Goal: Contribute content: Contribute content

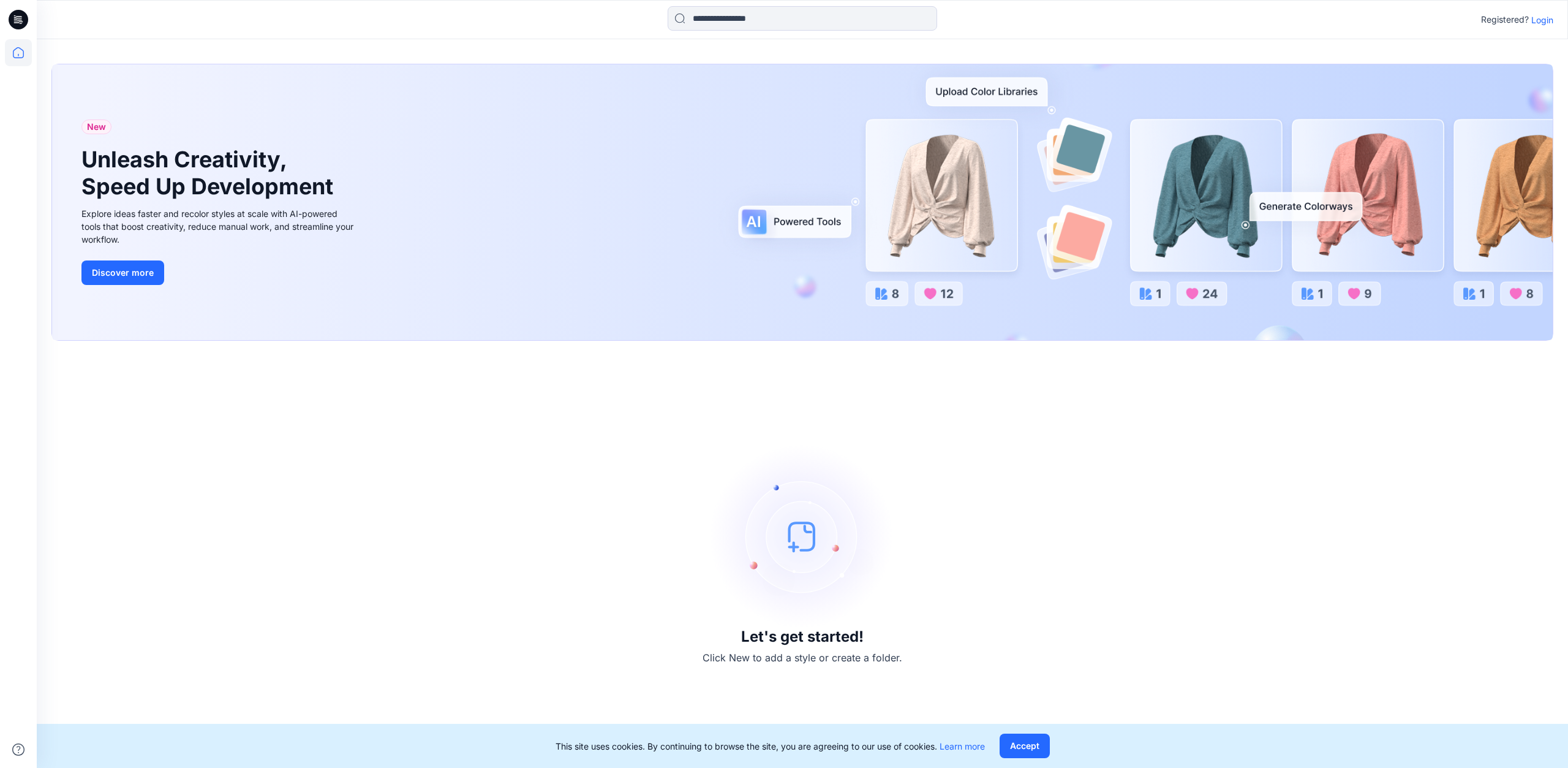
click at [1541, 25] on p "Login" at bounding box center [1543, 20] width 22 height 13
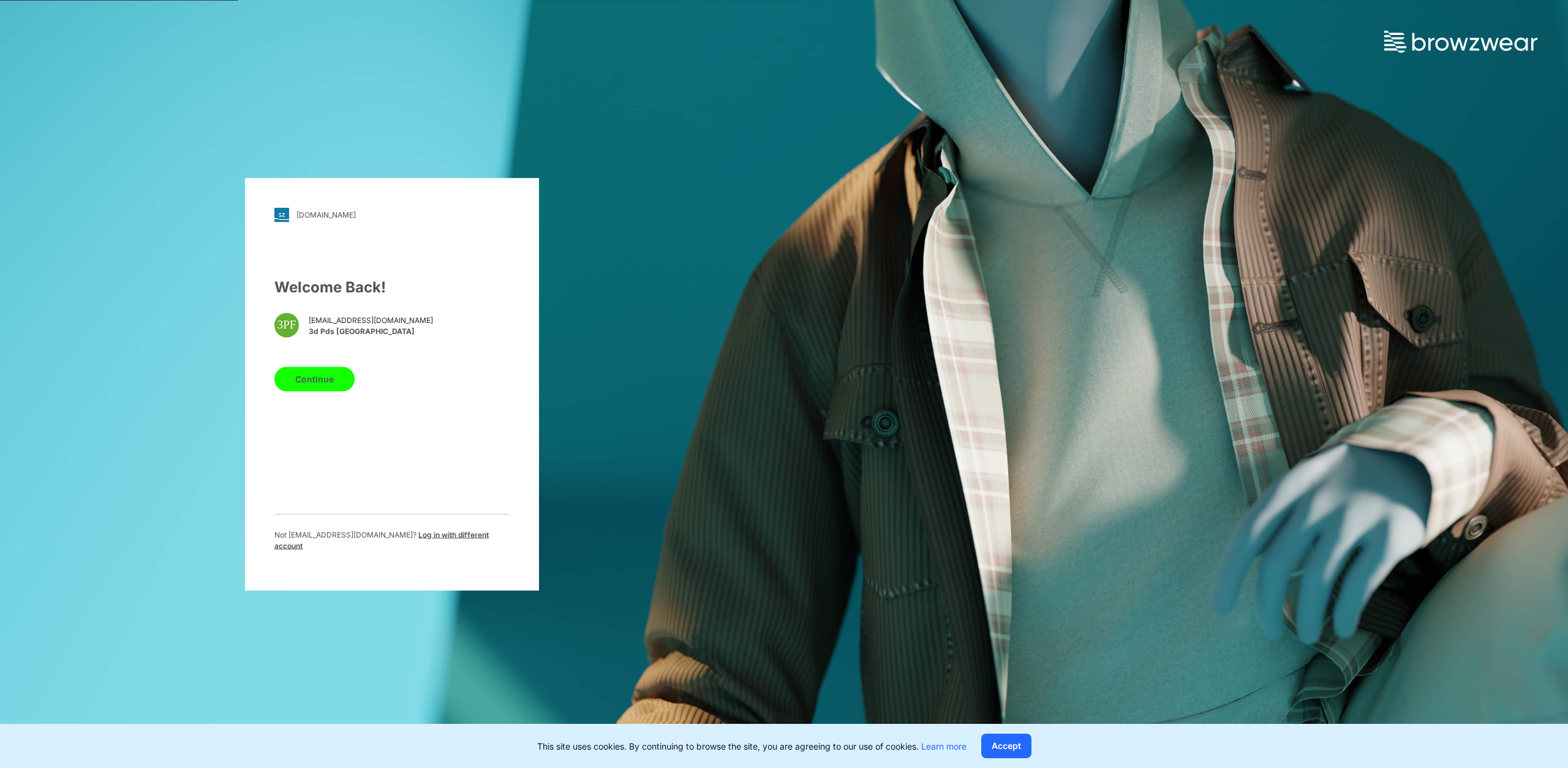
click at [313, 388] on button "Continue" at bounding box center [314, 379] width 80 height 25
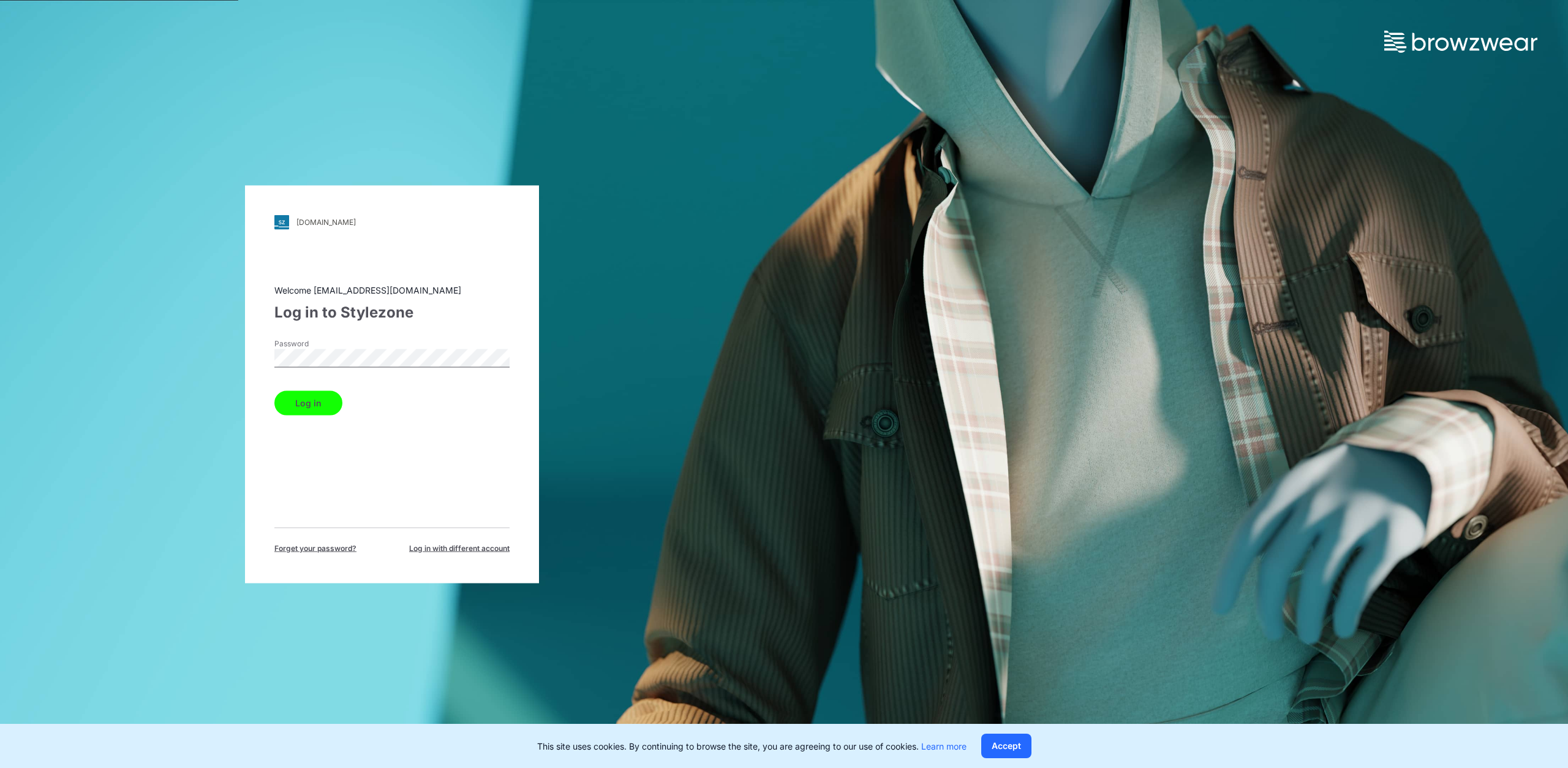
click at [306, 396] on button "Log in" at bounding box center [308, 403] width 68 height 25
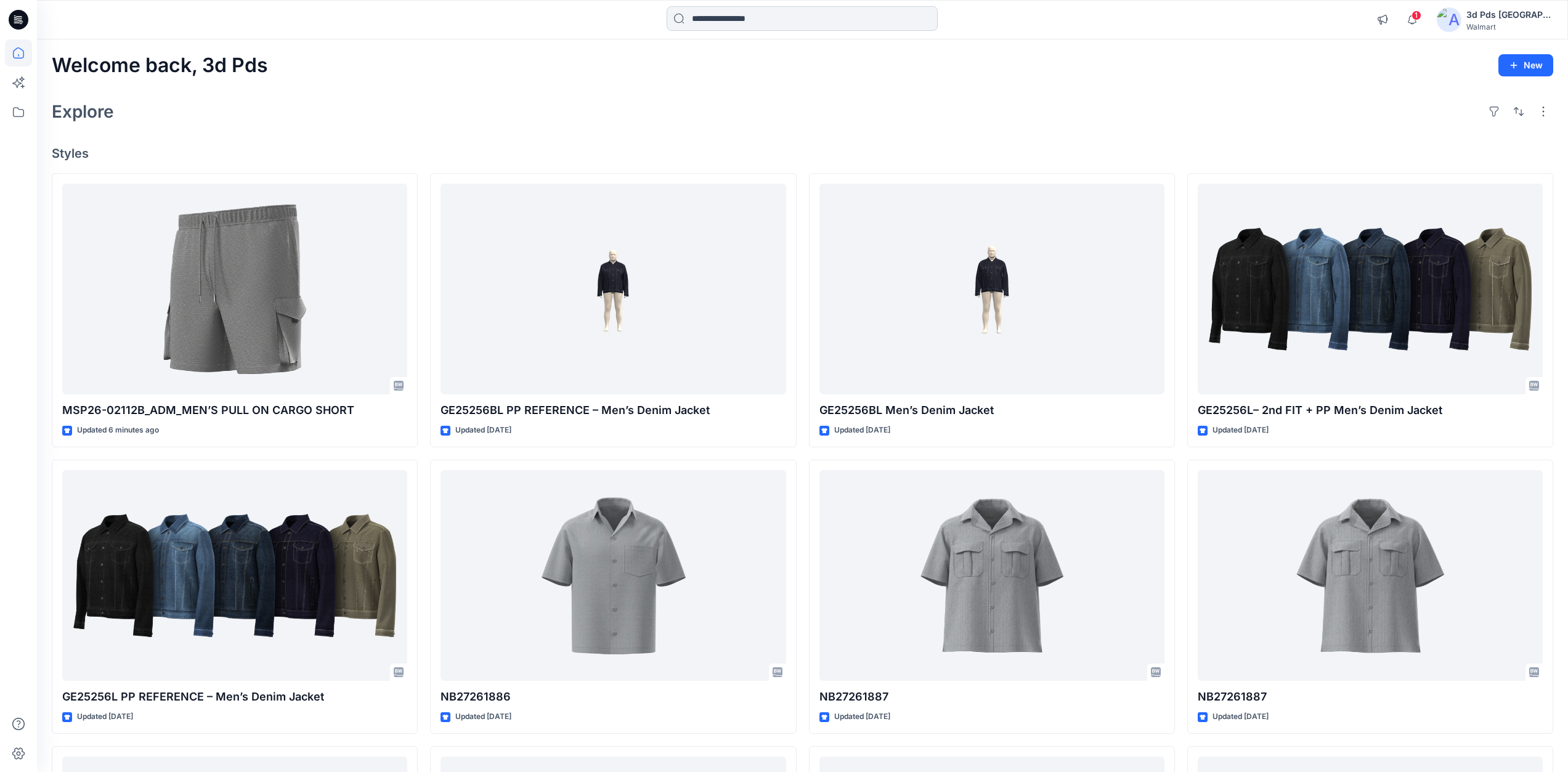
click at [733, 23] on input at bounding box center [802, 18] width 271 height 25
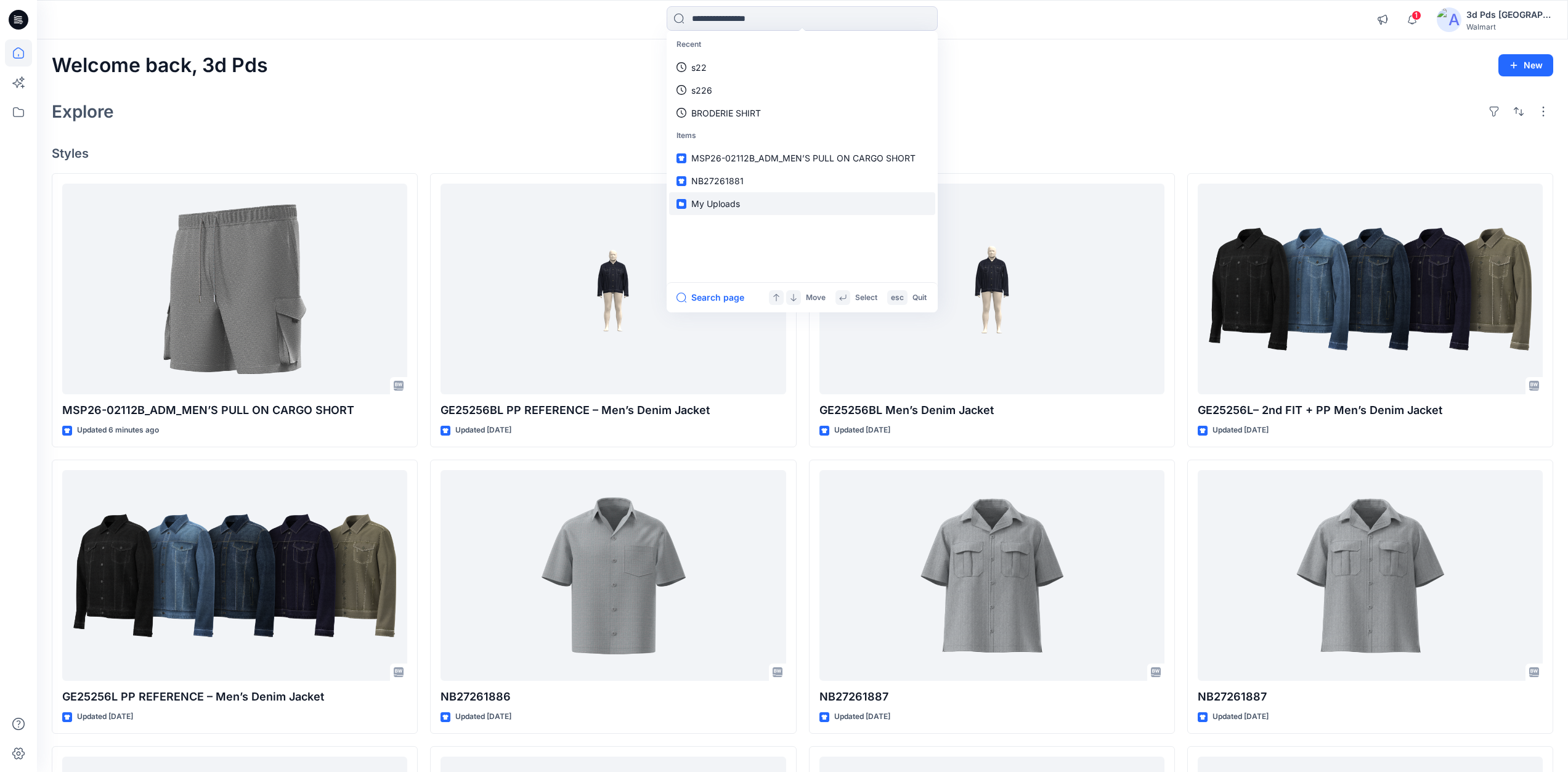
click at [726, 205] on span "My Uploads" at bounding box center [715, 203] width 49 height 11
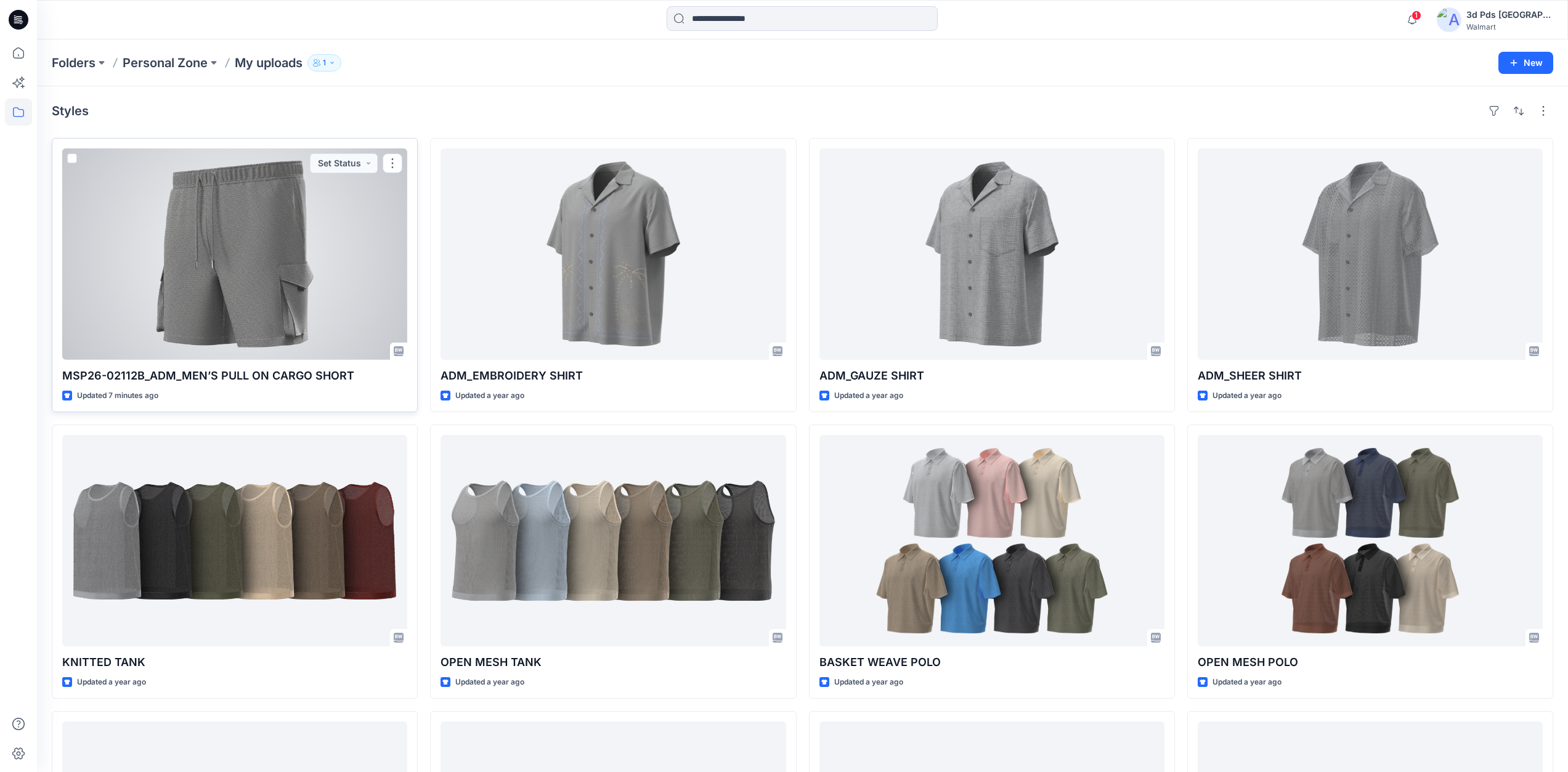
click at [289, 279] on div at bounding box center [234, 254] width 345 height 211
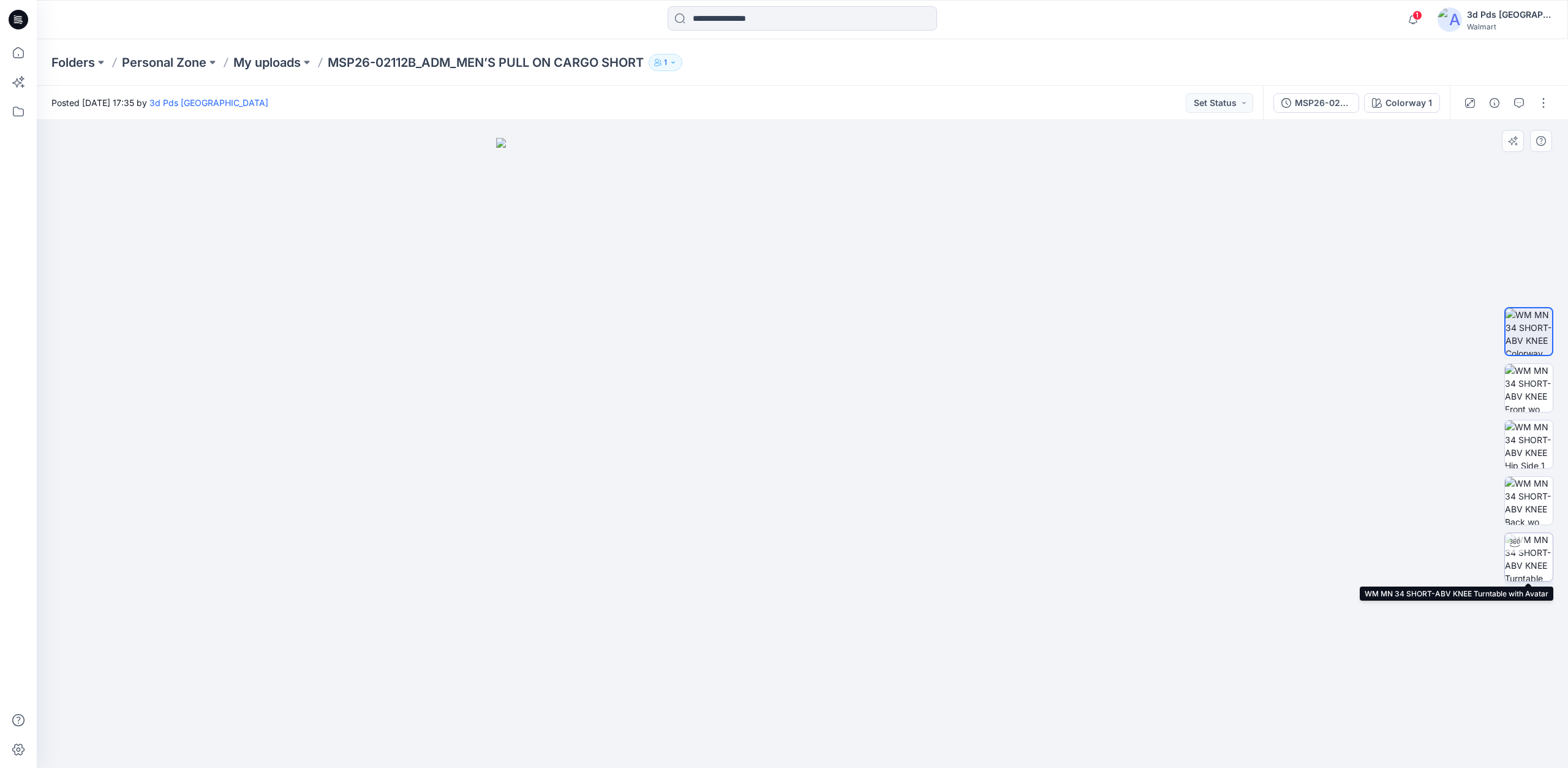
click at [1534, 568] on img at bounding box center [1529, 557] width 48 height 48
drag, startPoint x: 803, startPoint y: 750, endPoint x: 1154, endPoint y: 709, distance: 353.4
click at [1154, 709] on div at bounding box center [803, 444] width 1532 height 648
drag, startPoint x: 790, startPoint y: 753, endPoint x: 845, endPoint y: 752, distance: 55.0
click at [845, 752] on icon at bounding box center [804, 732] width 371 height 46
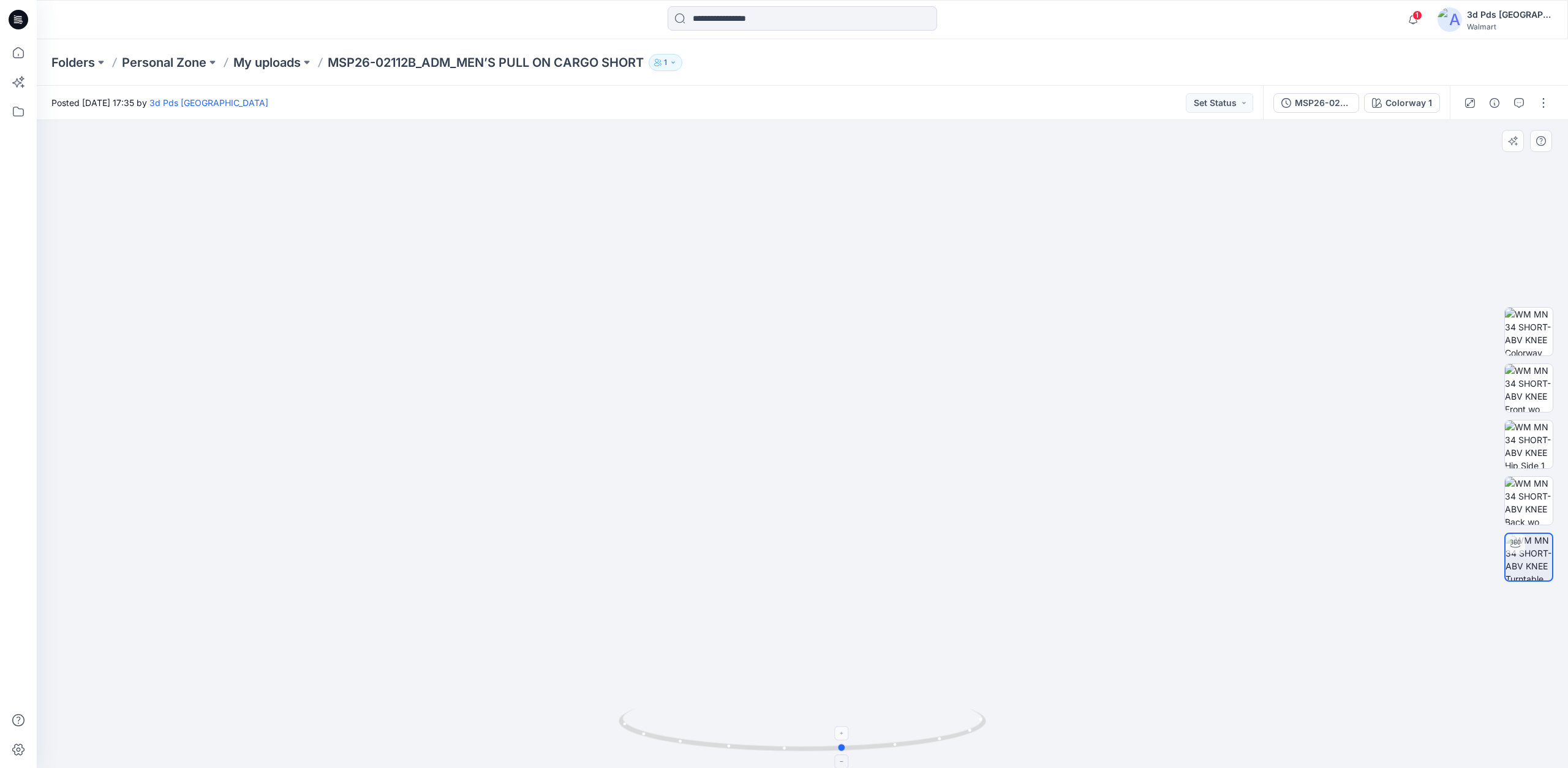
drag, startPoint x: 844, startPoint y: 750, endPoint x: 846, endPoint y: 756, distance: 6.3
click at [846, 755] on icon at bounding box center [804, 732] width 371 height 46
click at [1511, 105] on button "button" at bounding box center [1519, 103] width 20 height 20
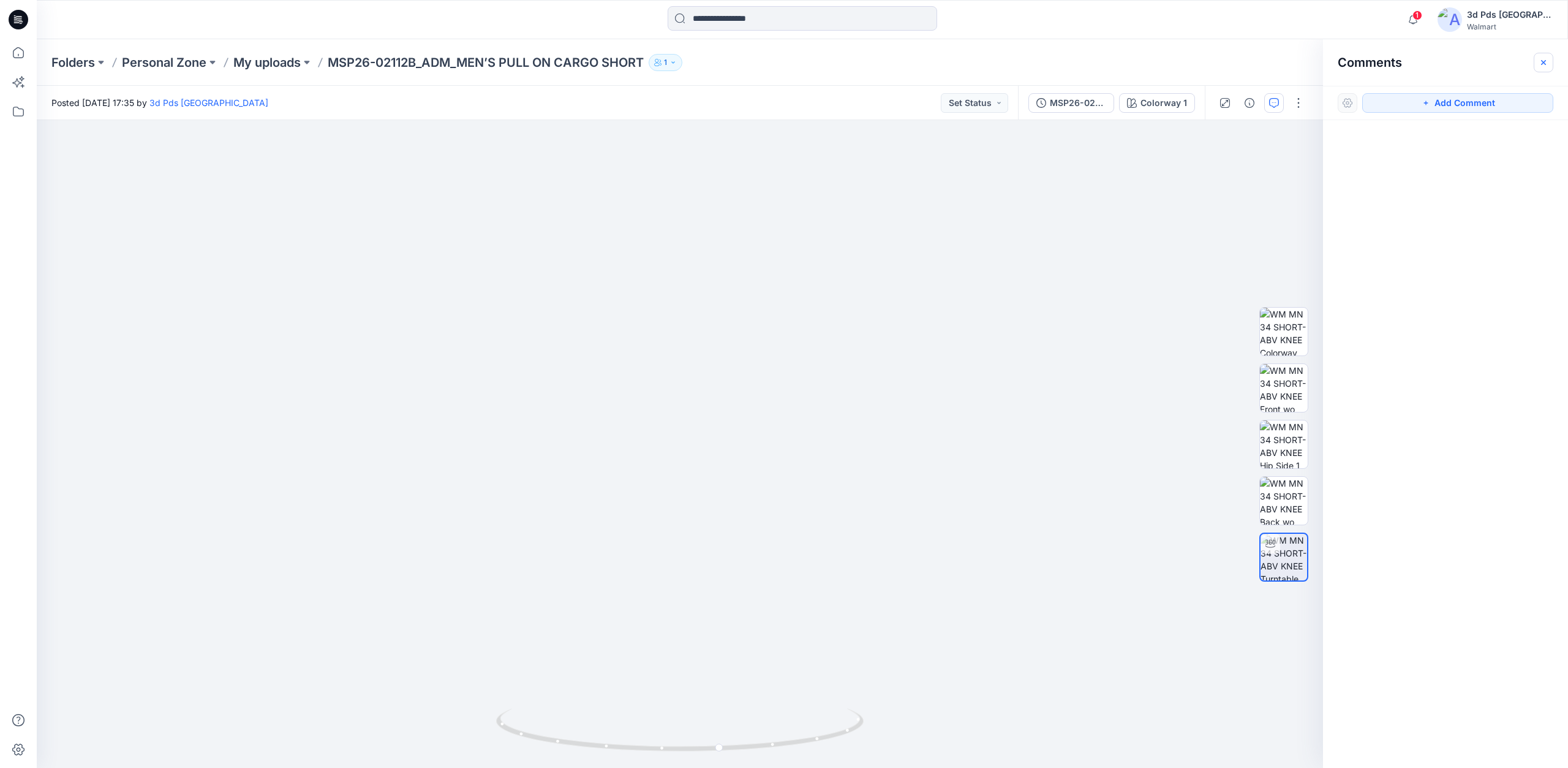
click at [1538, 58] on button "button" at bounding box center [1544, 62] width 20 height 20
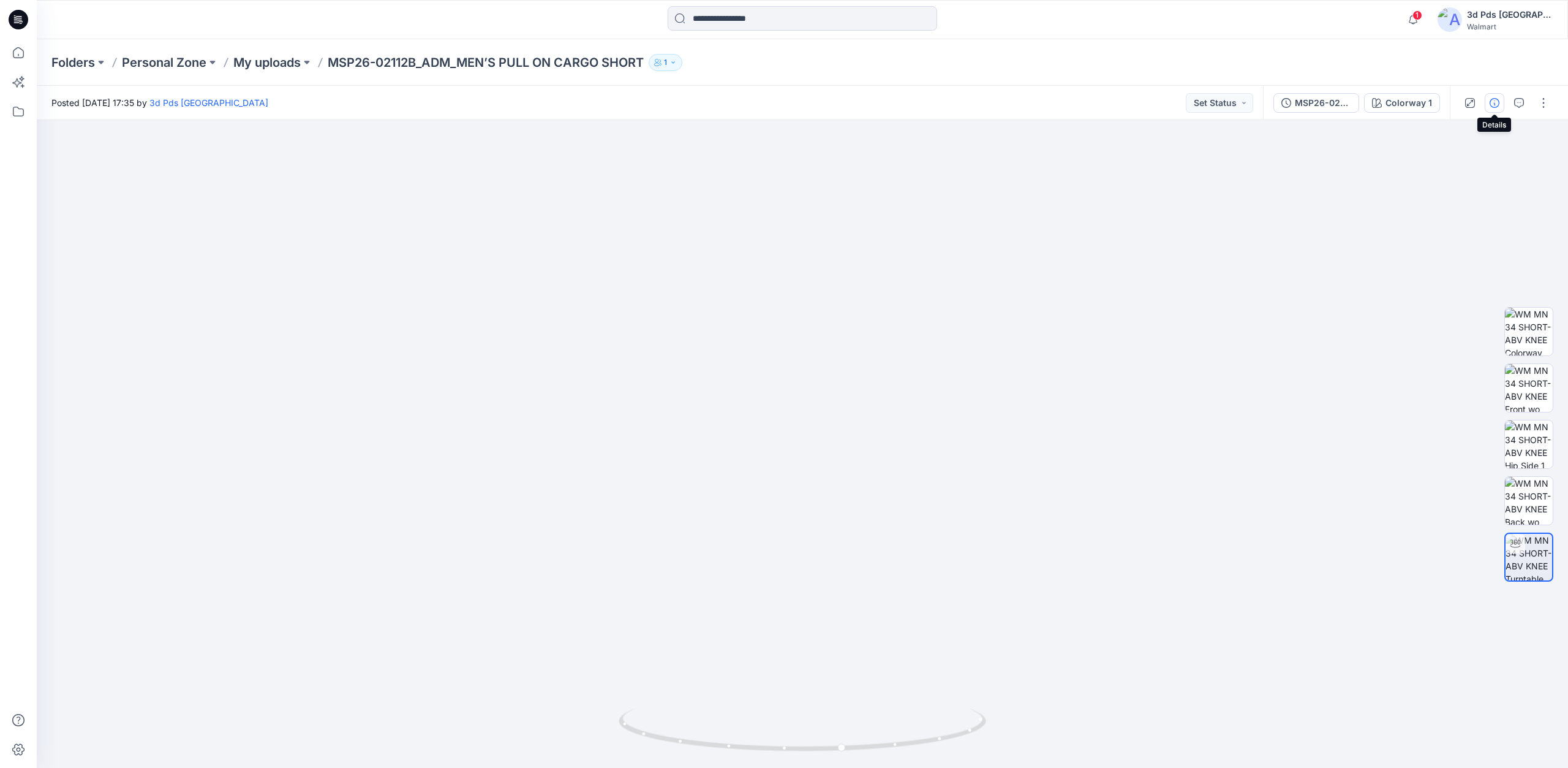
click at [1490, 105] on icon "button" at bounding box center [1495, 103] width 10 height 10
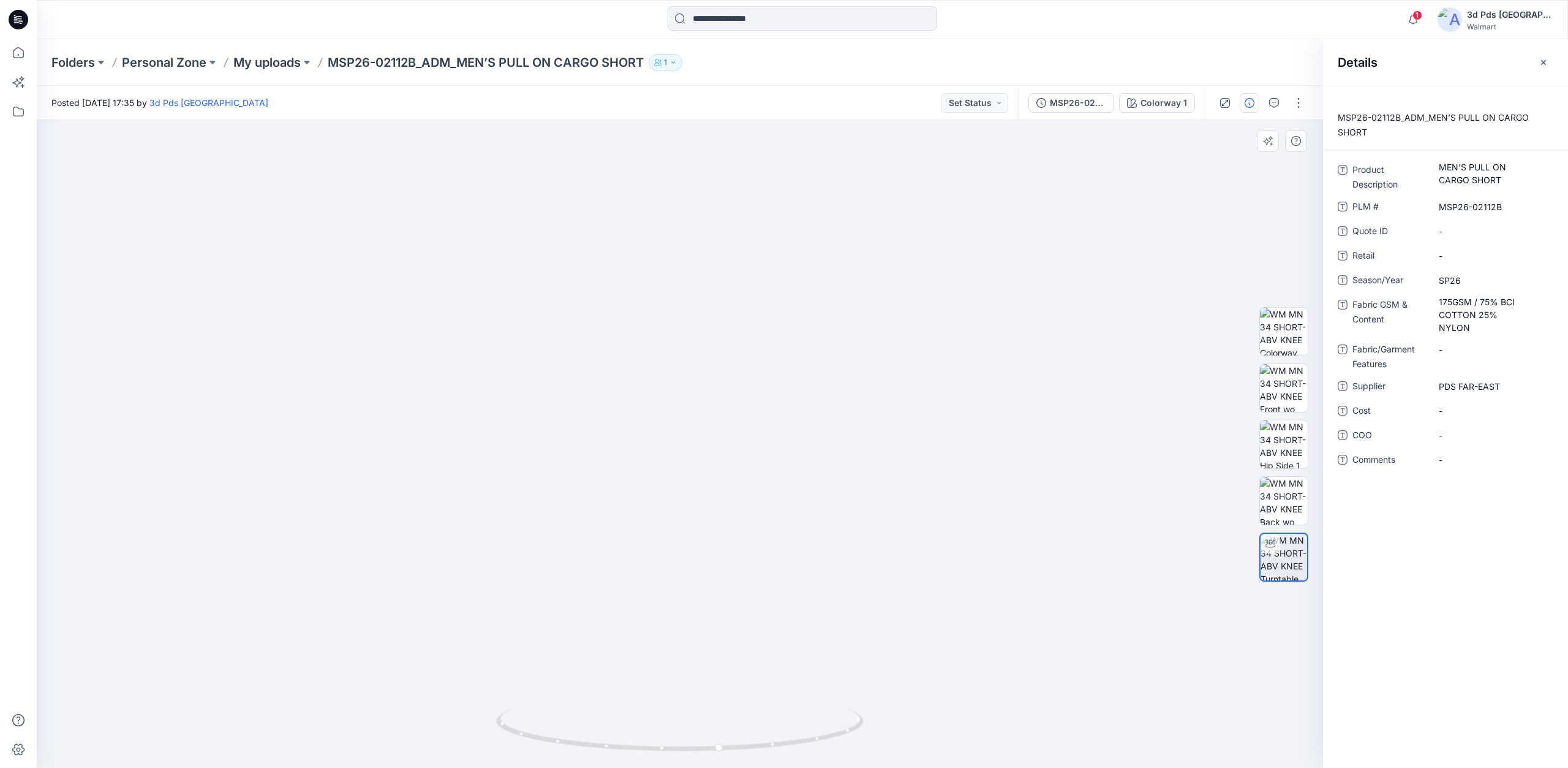
click at [1243, 239] on div at bounding box center [680, 444] width 1287 height 648
click at [1546, 69] on button "button" at bounding box center [1544, 62] width 20 height 20
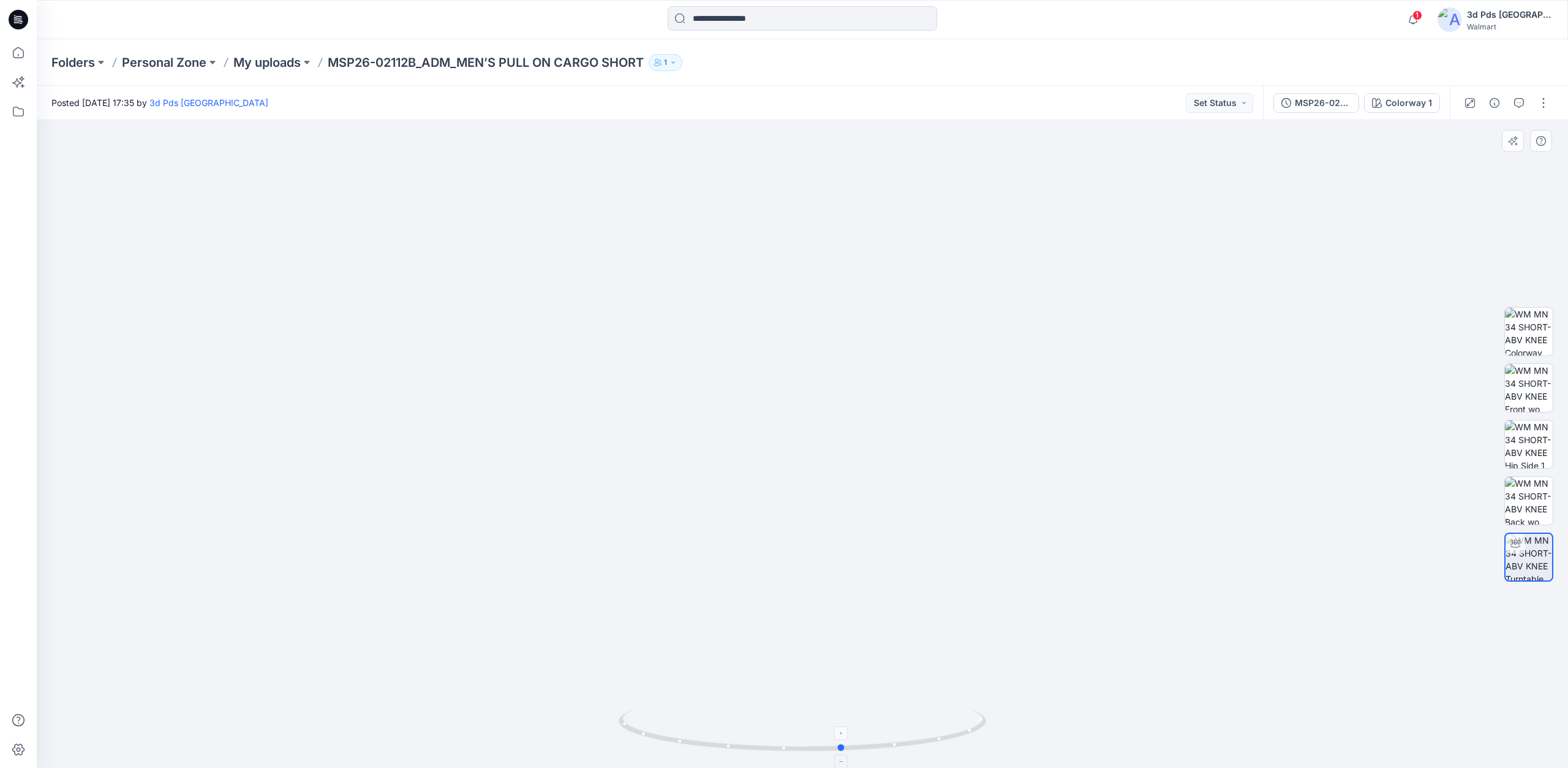
drag, startPoint x: 846, startPoint y: 749, endPoint x: 845, endPoint y: 713, distance: 36.0
click at [845, 713] on icon at bounding box center [804, 732] width 371 height 46
click at [1544, 111] on button "button" at bounding box center [1544, 103] width 20 height 20
click at [1493, 159] on button "Edit" at bounding box center [1492, 166] width 113 height 22
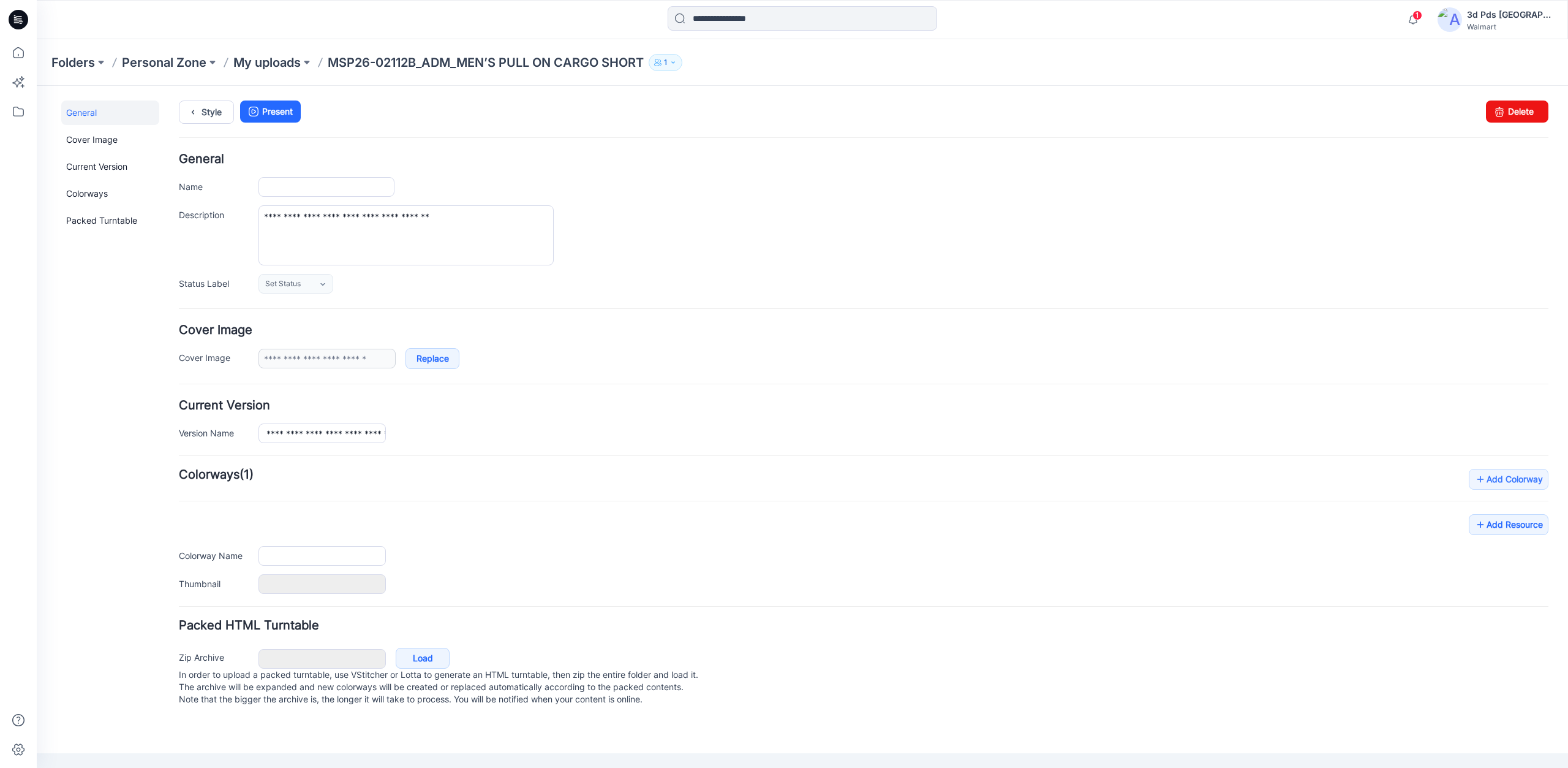
type input "**********"
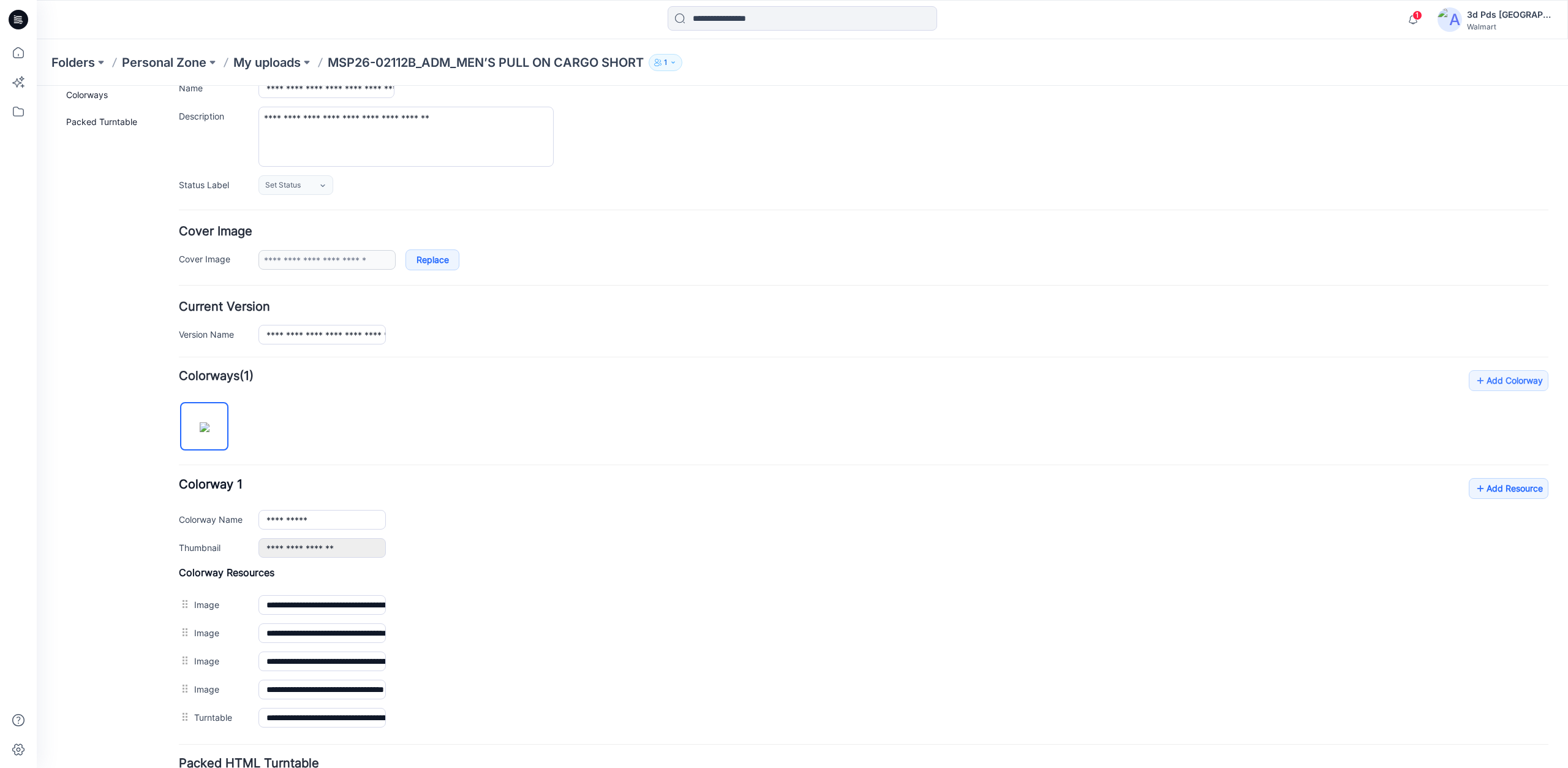
scroll to position [203, 0]
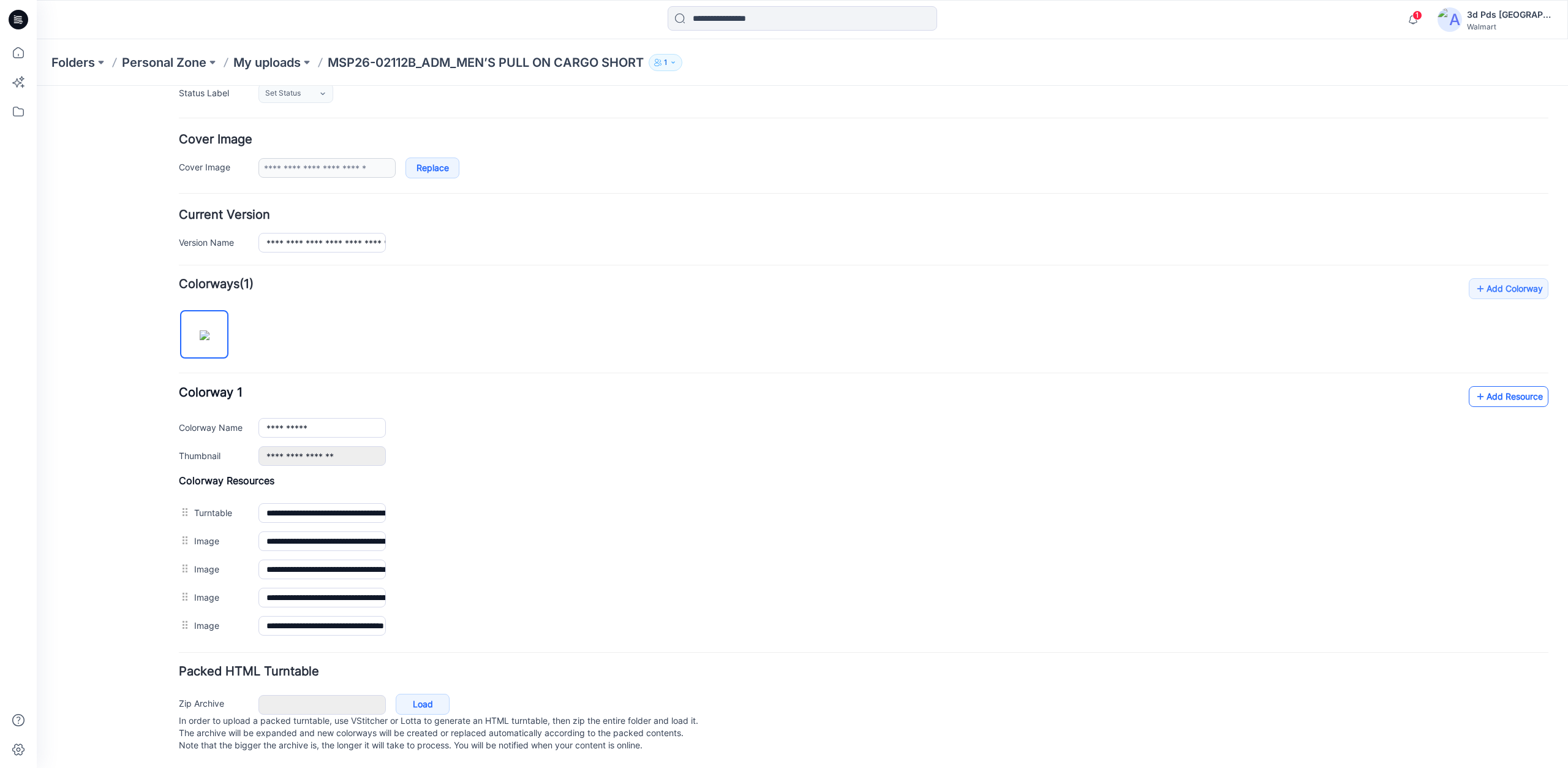
click at [1485, 386] on link "Add Resource" at bounding box center [1509, 397] width 80 height 21
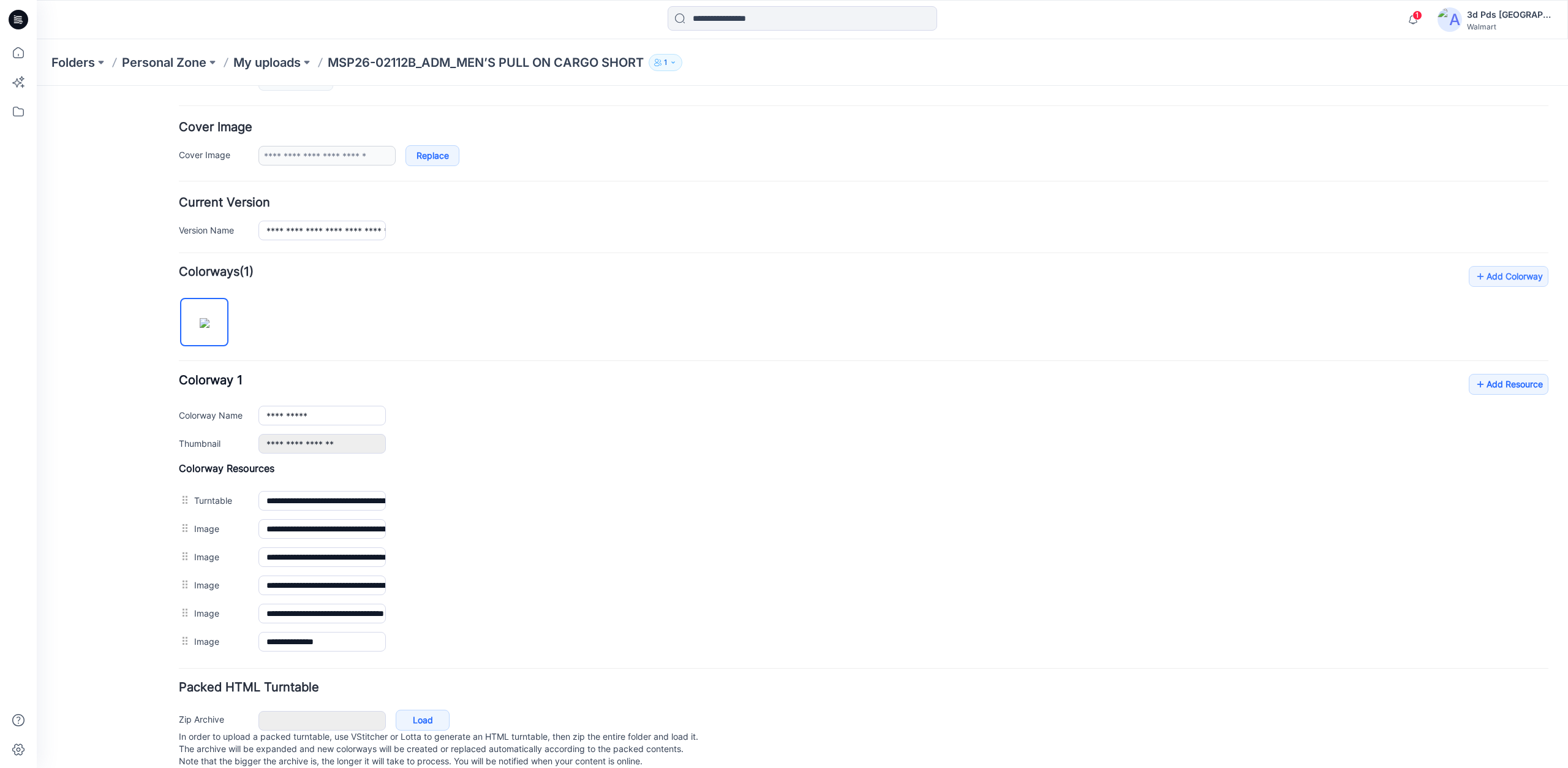
click at [111, 663] on div "General Cover Image Current Version Colorways Packed Turntable" at bounding box center [111, 341] width 98 height 886
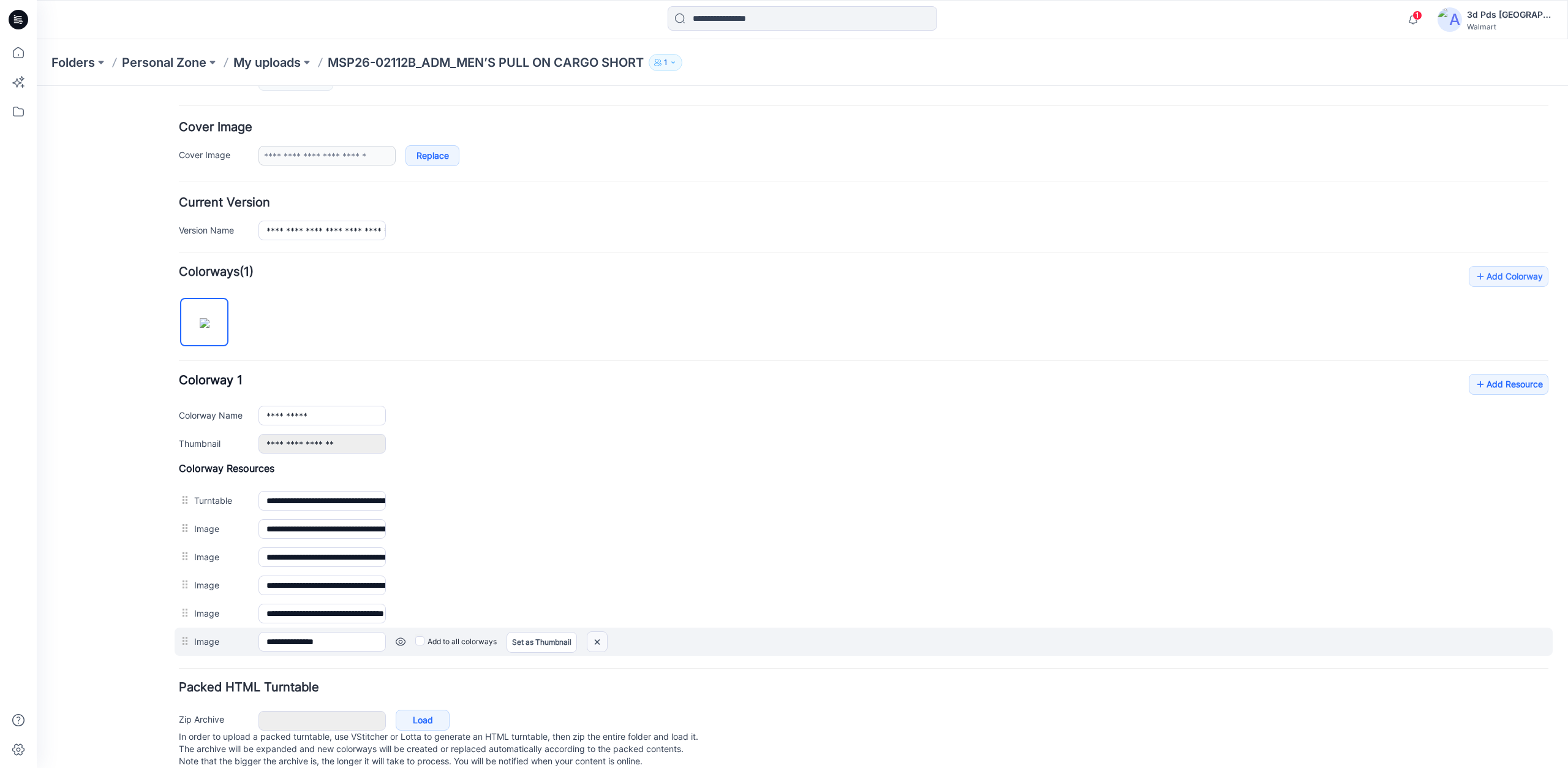
drag, startPoint x: 868, startPoint y: 120, endPoint x: 602, endPoint y: 640, distance: 584.1
click at [602, 640] on img at bounding box center [598, 642] width 20 height 20
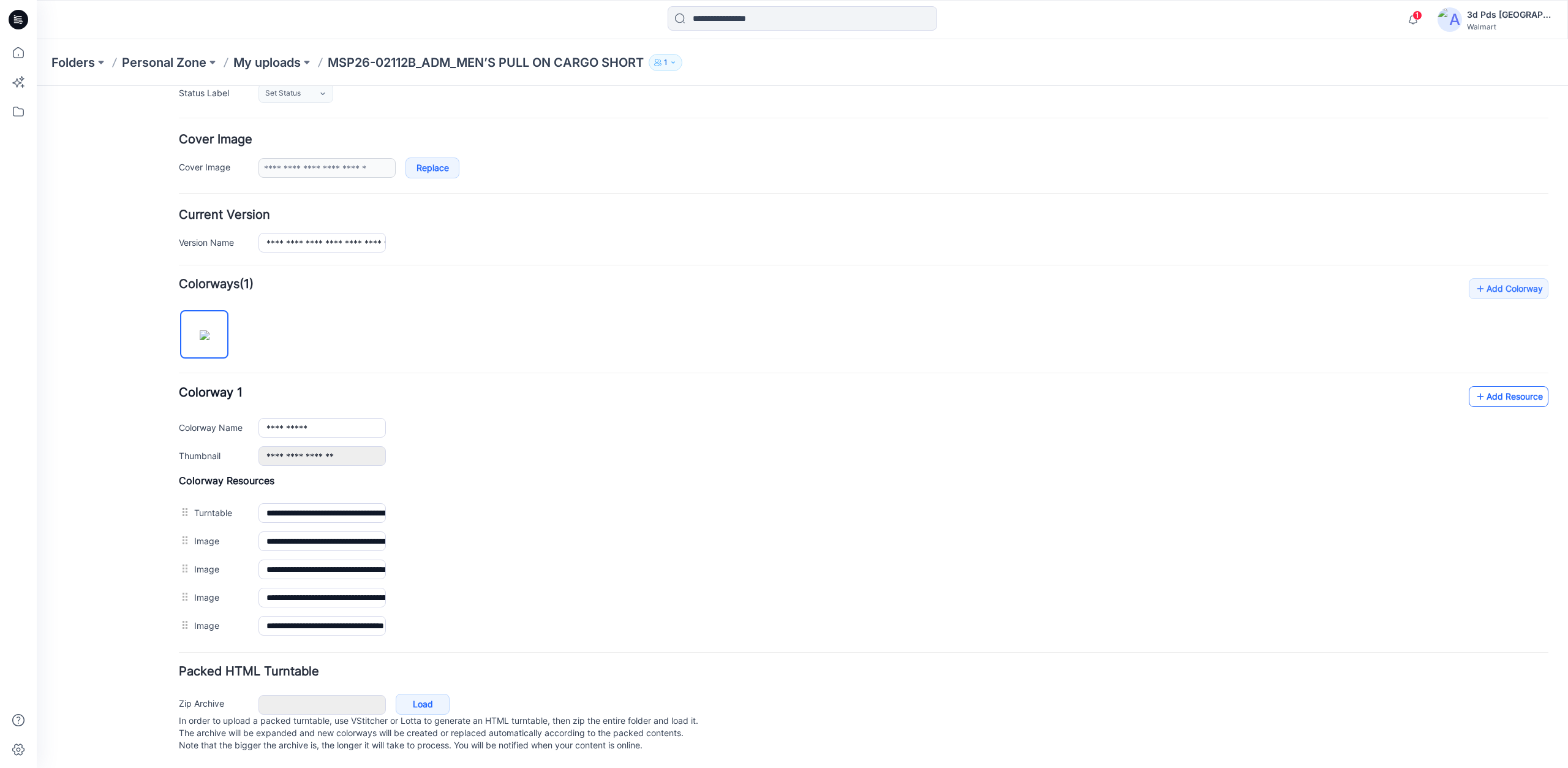
click at [1517, 389] on link "Add Resource" at bounding box center [1509, 397] width 80 height 21
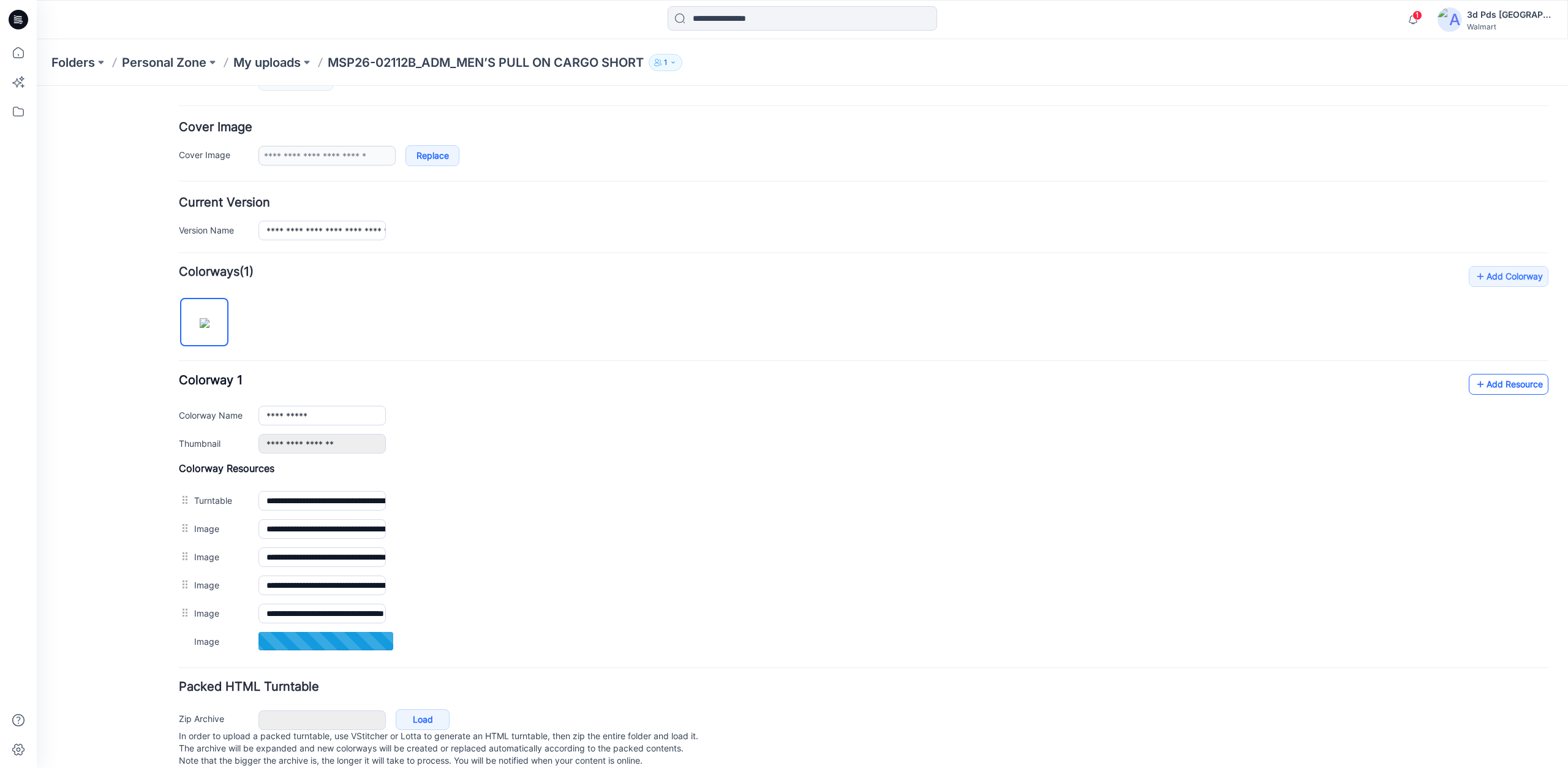
click at [1516, 386] on link "Add Resource" at bounding box center [1509, 384] width 80 height 21
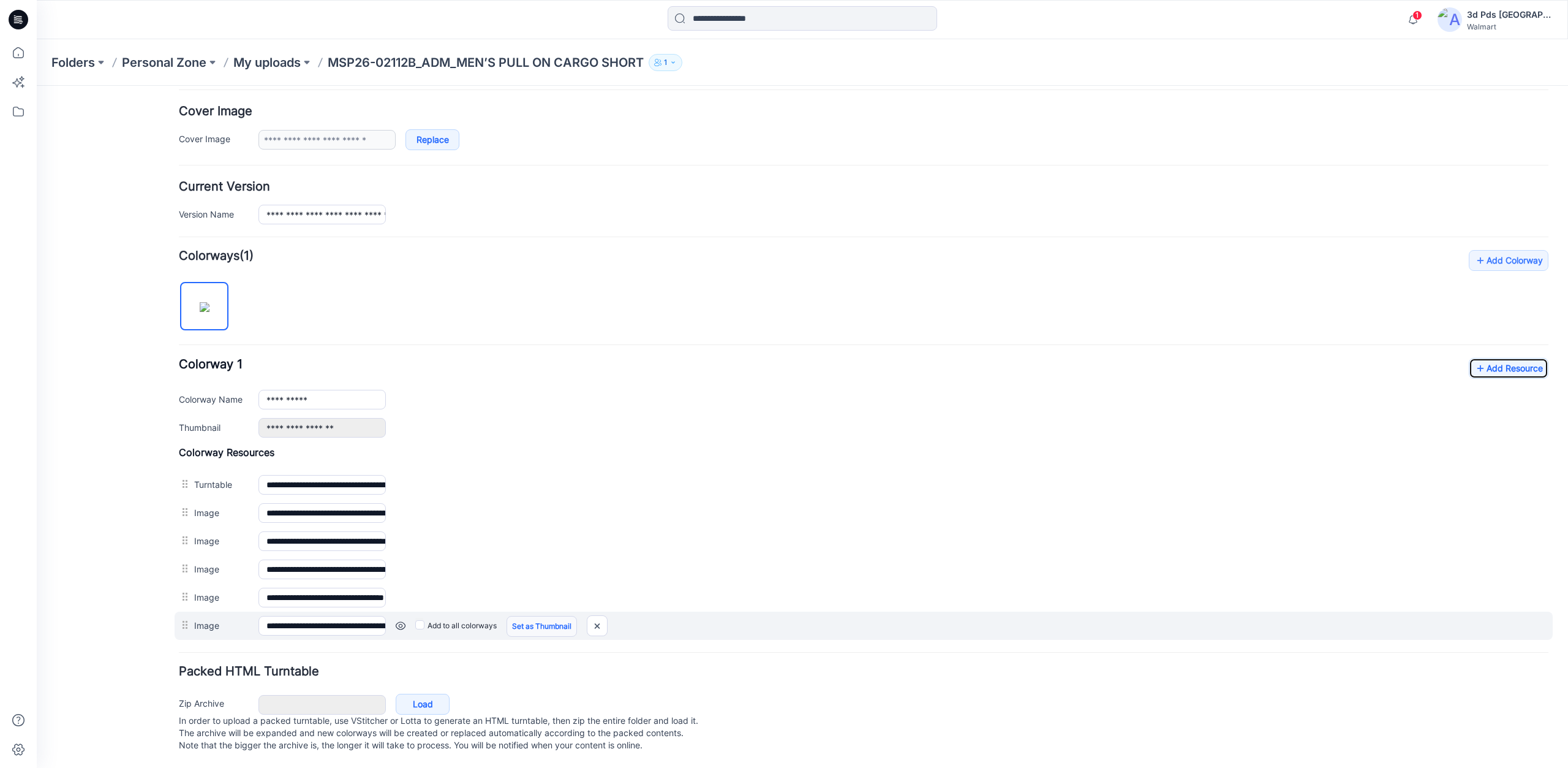
scroll to position [231, 0]
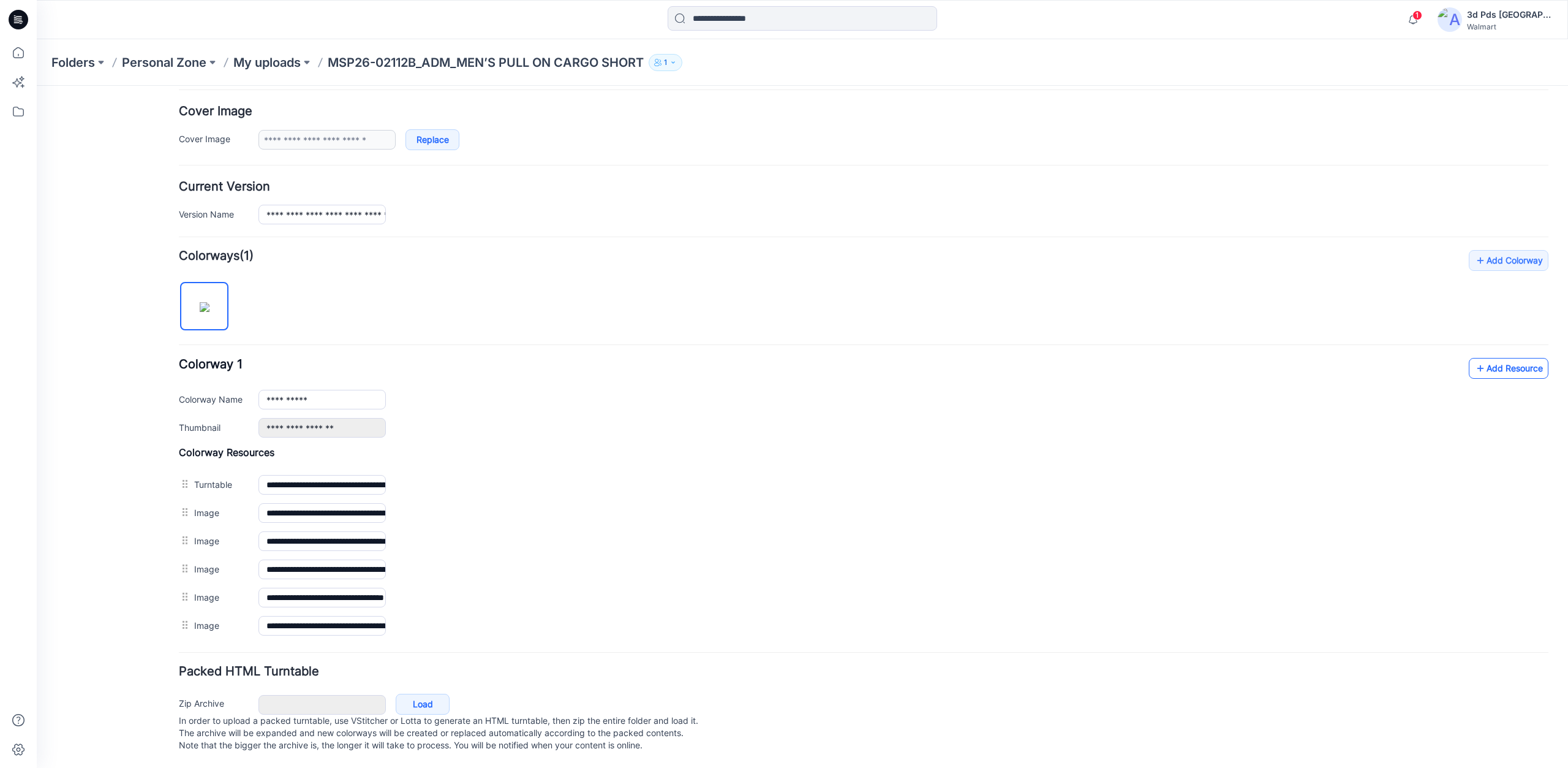
click at [1494, 364] on link "Add Resource" at bounding box center [1509, 368] width 80 height 21
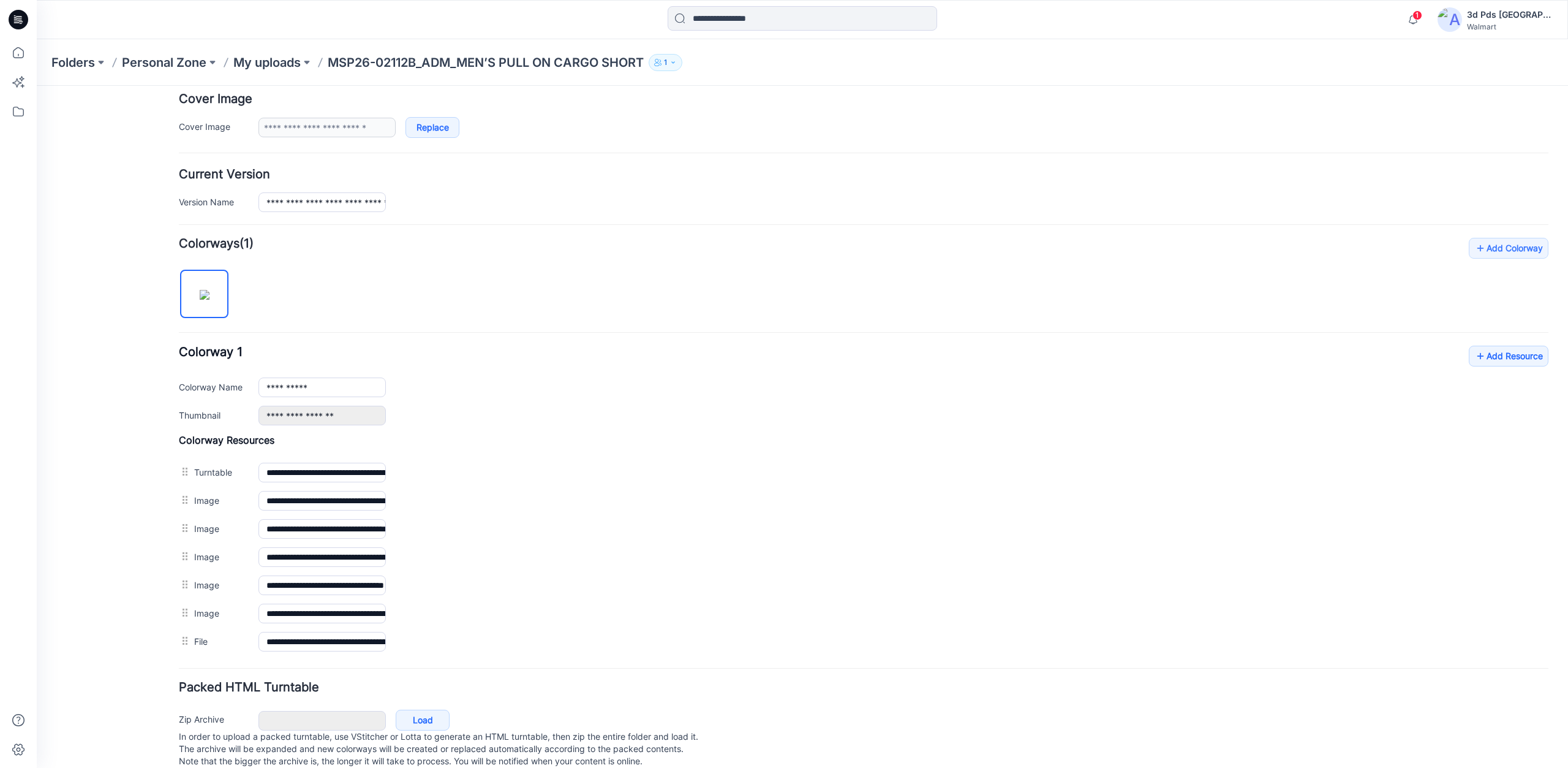
scroll to position [0, 0]
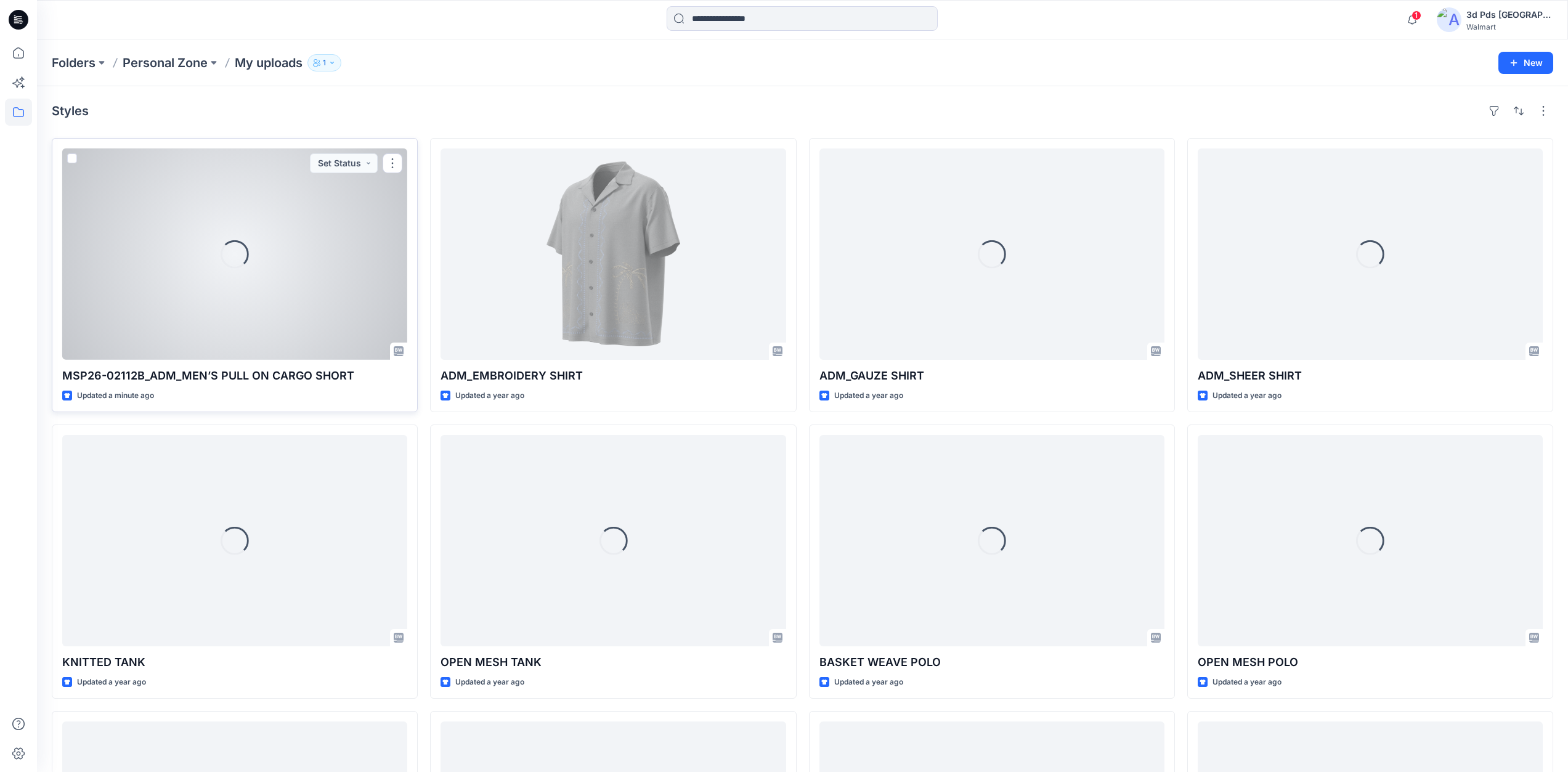
click at [241, 296] on div "Loading..." at bounding box center [234, 254] width 345 height 211
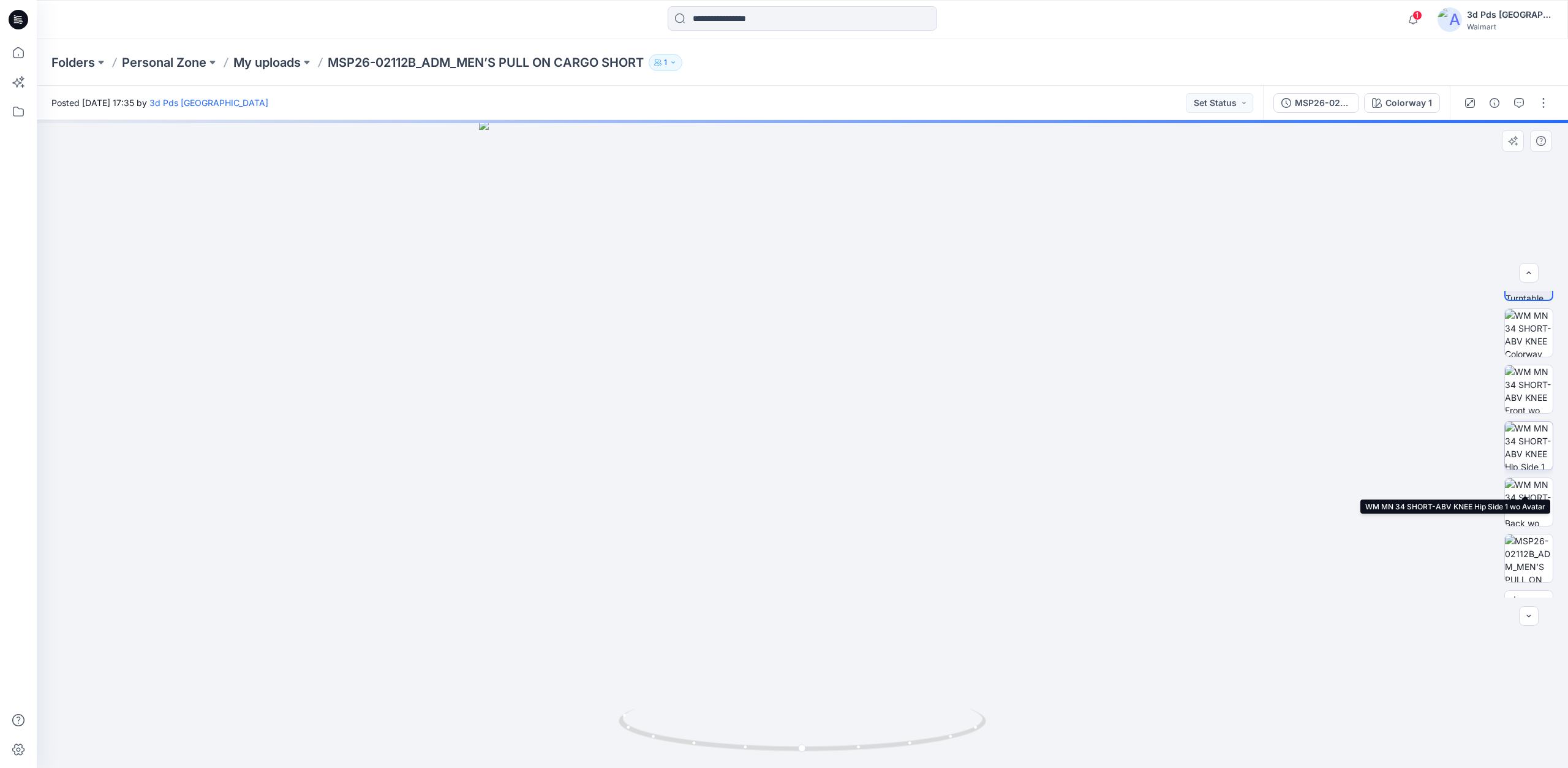
scroll to position [81, 0]
click at [1538, 104] on button "button" at bounding box center [1544, 103] width 20 height 20
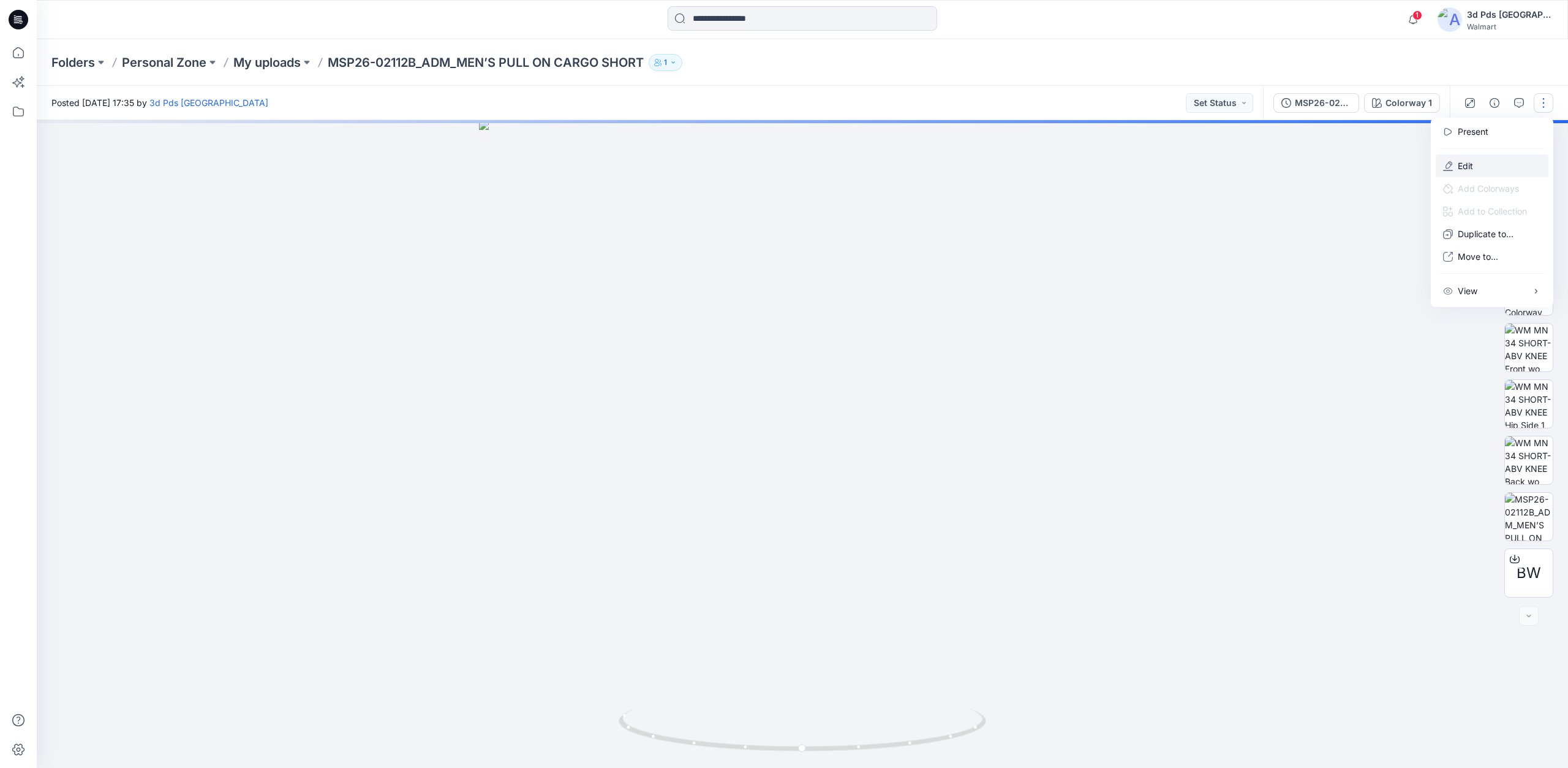
click at [1492, 173] on button "Edit" at bounding box center [1492, 166] width 113 height 22
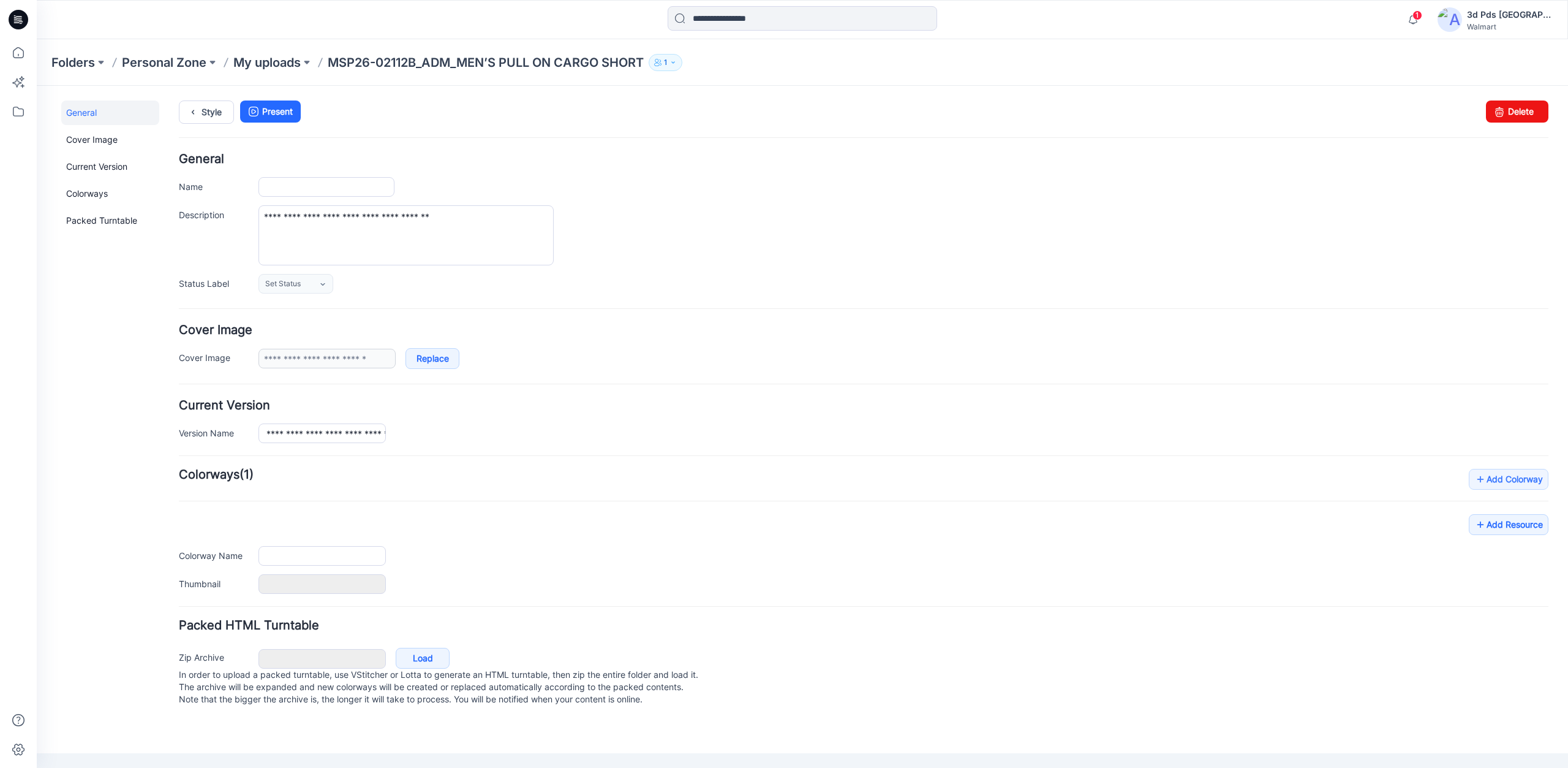
type input "**********"
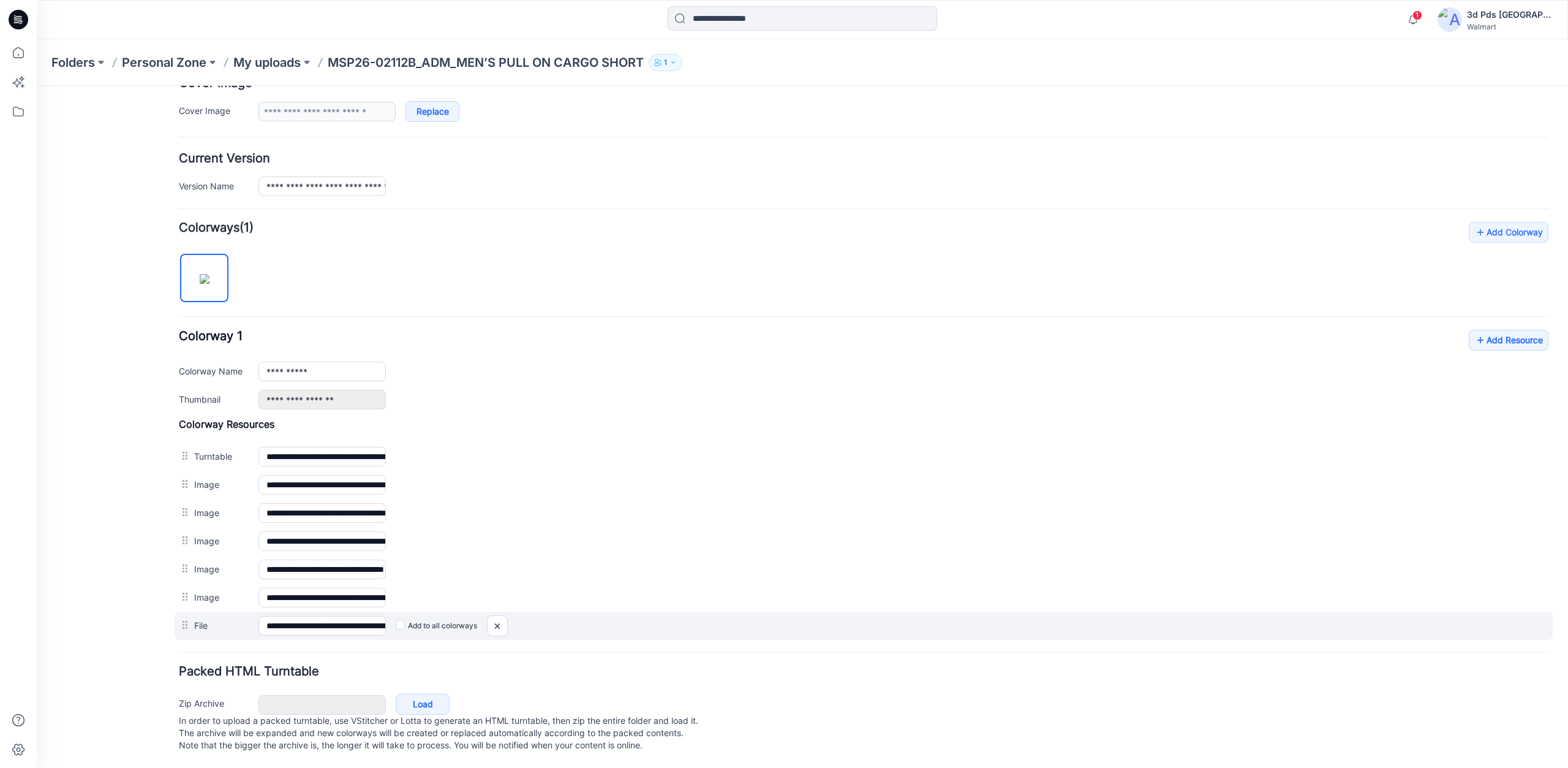
scroll to position [259, 0]
click at [297, 616] on input "**********" at bounding box center [322, 626] width 127 height 20
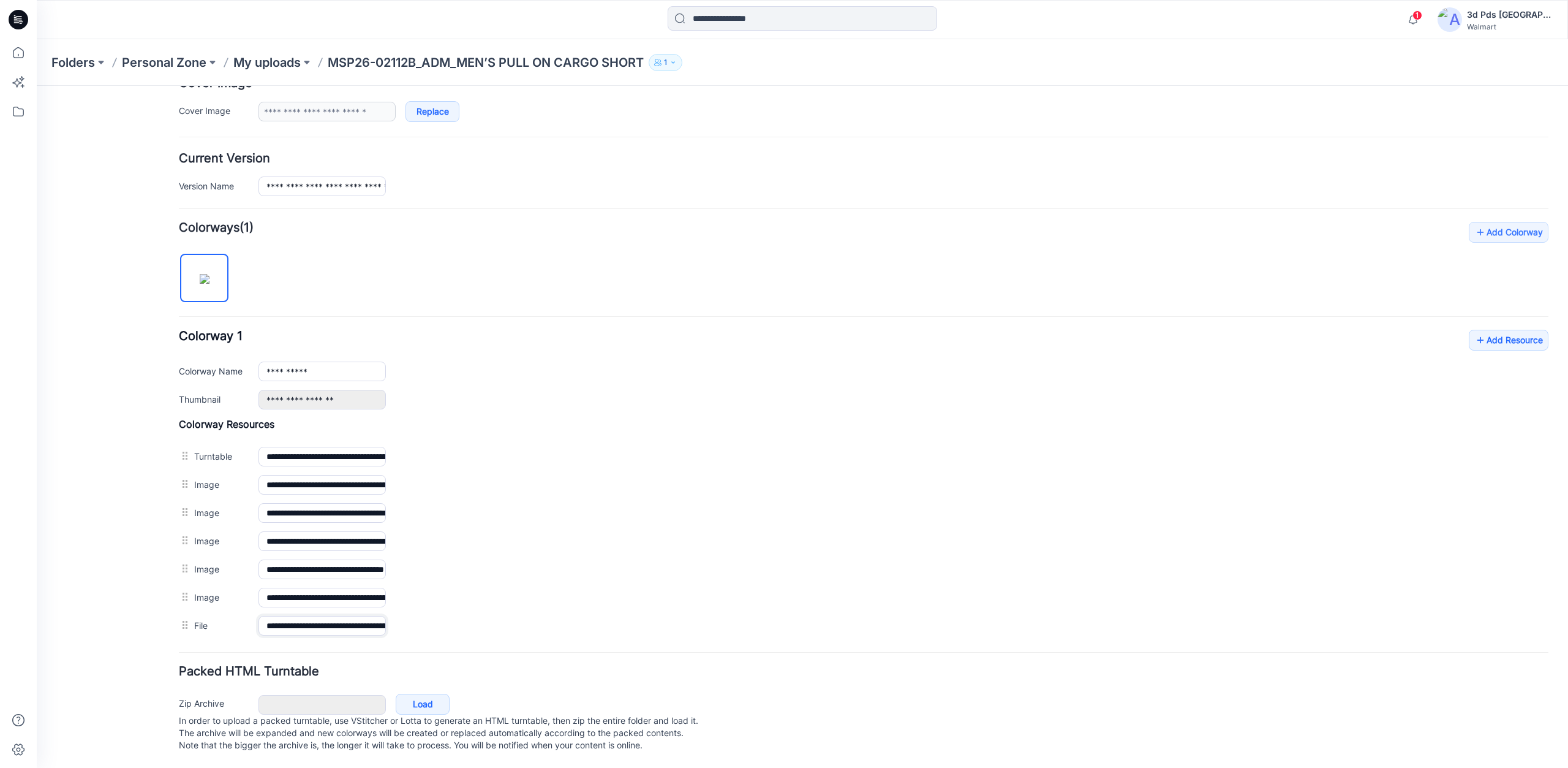
type input "**********"
click at [400, 638] on form "**********" at bounding box center [864, 330] width 1370 height 849
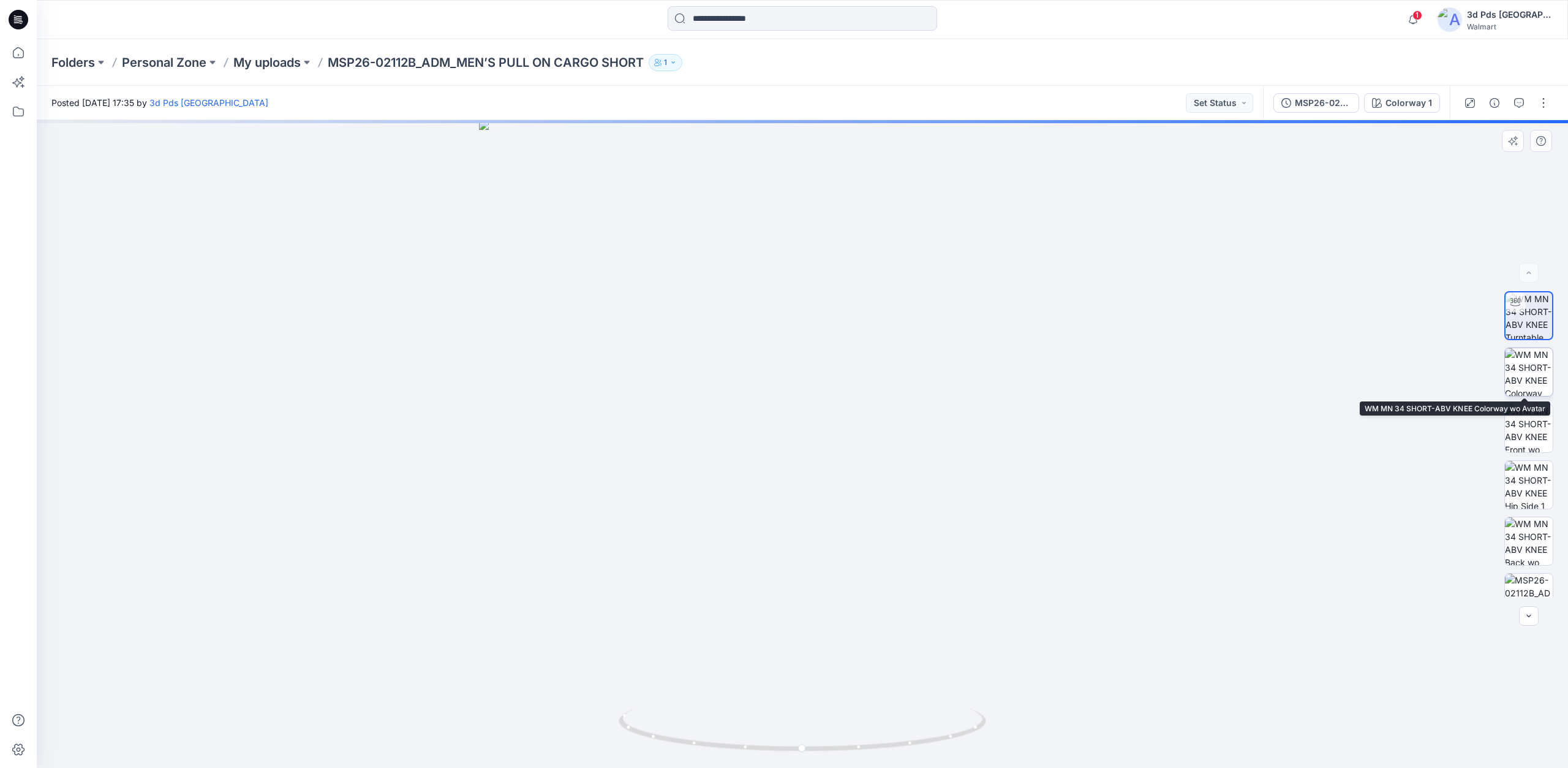
click at [1530, 372] on img at bounding box center [1529, 372] width 48 height 48
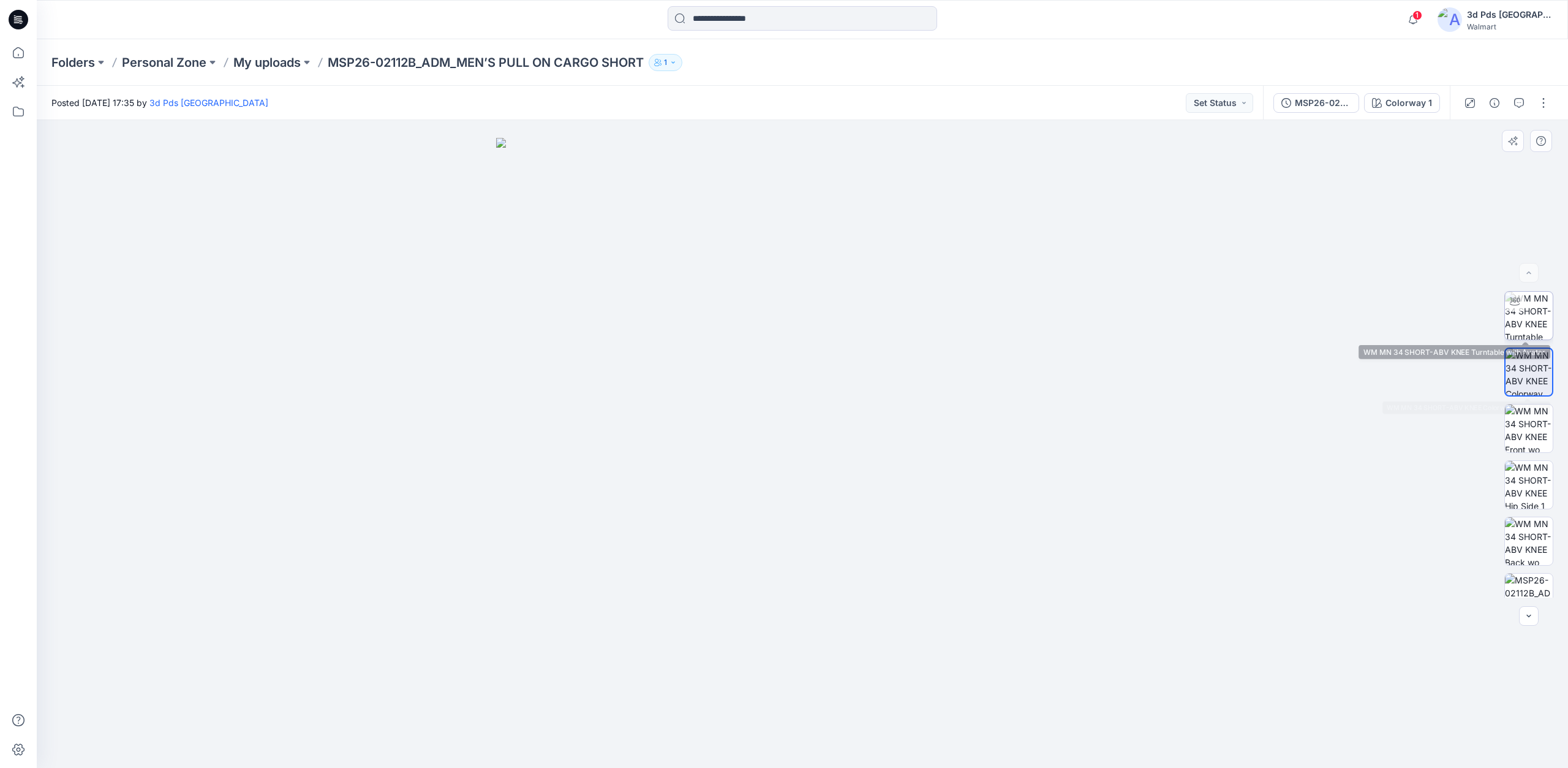
click at [1525, 307] on img at bounding box center [1529, 316] width 48 height 48
drag, startPoint x: 804, startPoint y: 751, endPoint x: 1186, endPoint y: 741, distance: 382.1
click at [1186, 741] on div at bounding box center [803, 444] width 1532 height 648
drag, startPoint x: 819, startPoint y: 750, endPoint x: 1108, endPoint y: 722, distance: 290.4
click at [1101, 721] on div at bounding box center [803, 444] width 1532 height 648
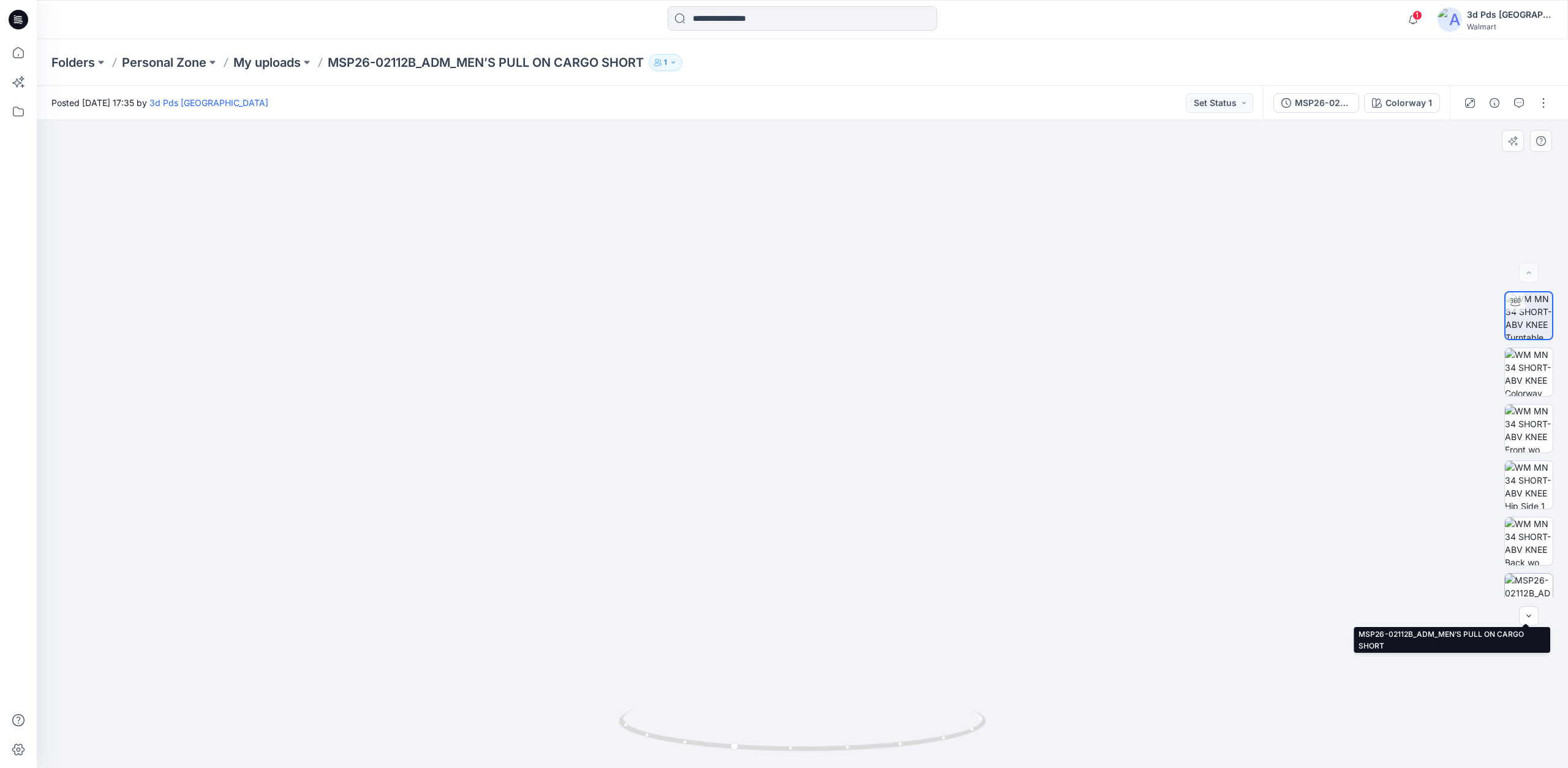
click at [1536, 591] on img at bounding box center [1529, 597] width 48 height 48
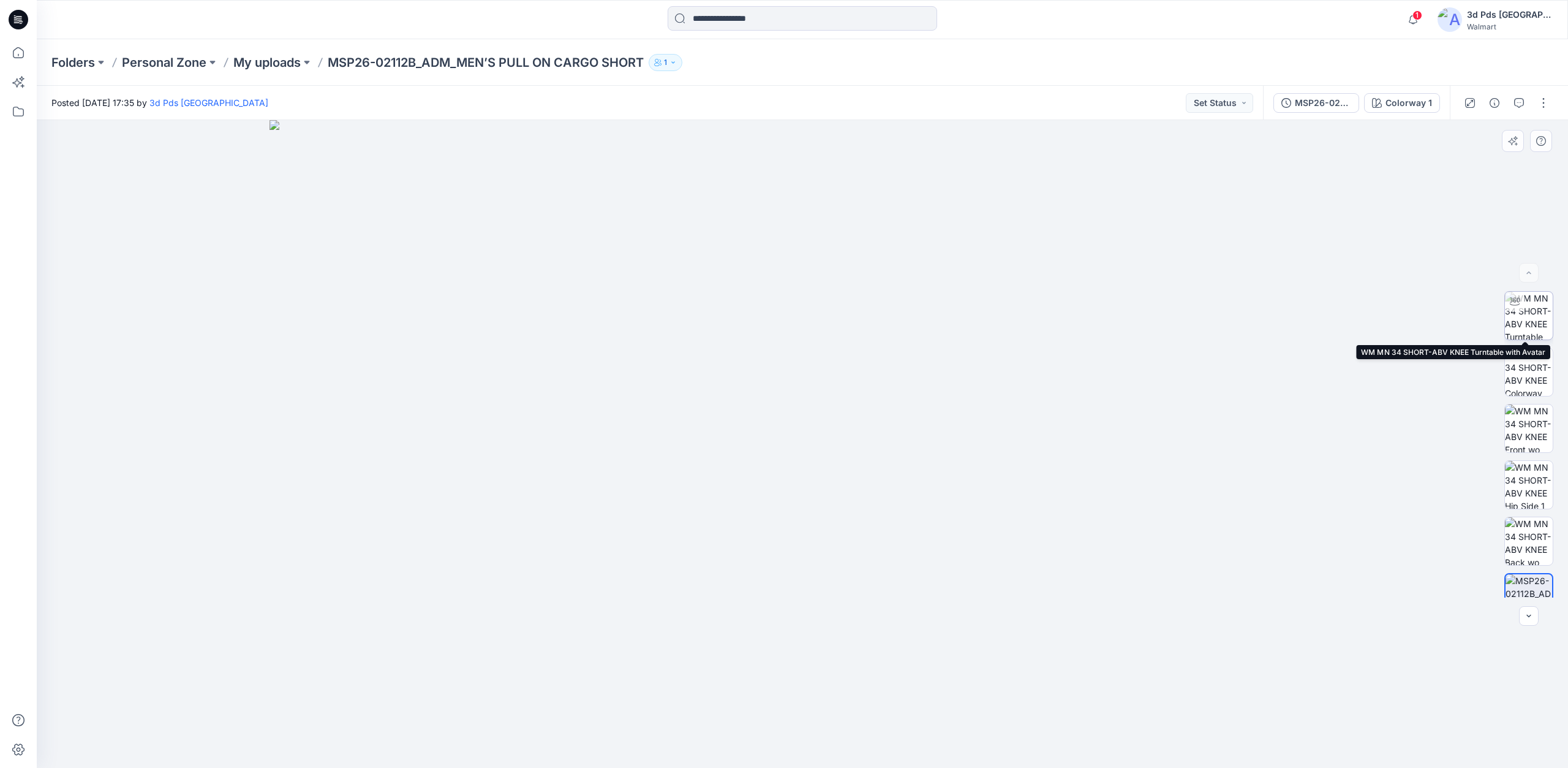
click at [1539, 325] on img at bounding box center [1529, 316] width 48 height 48
click at [1522, 101] on icon "button" at bounding box center [1519, 103] width 10 height 10
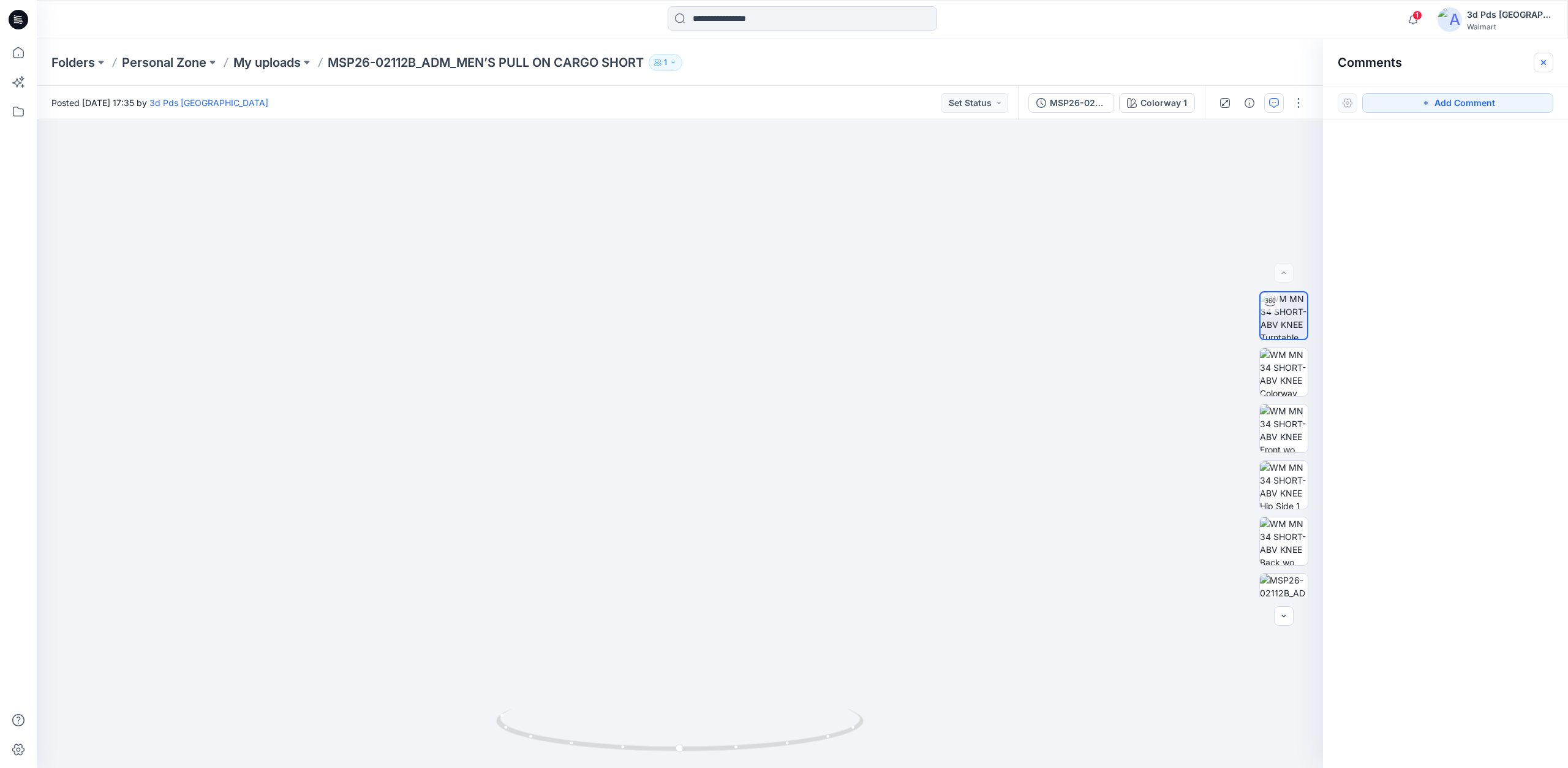
click at [1548, 62] on button "button" at bounding box center [1544, 62] width 20 height 20
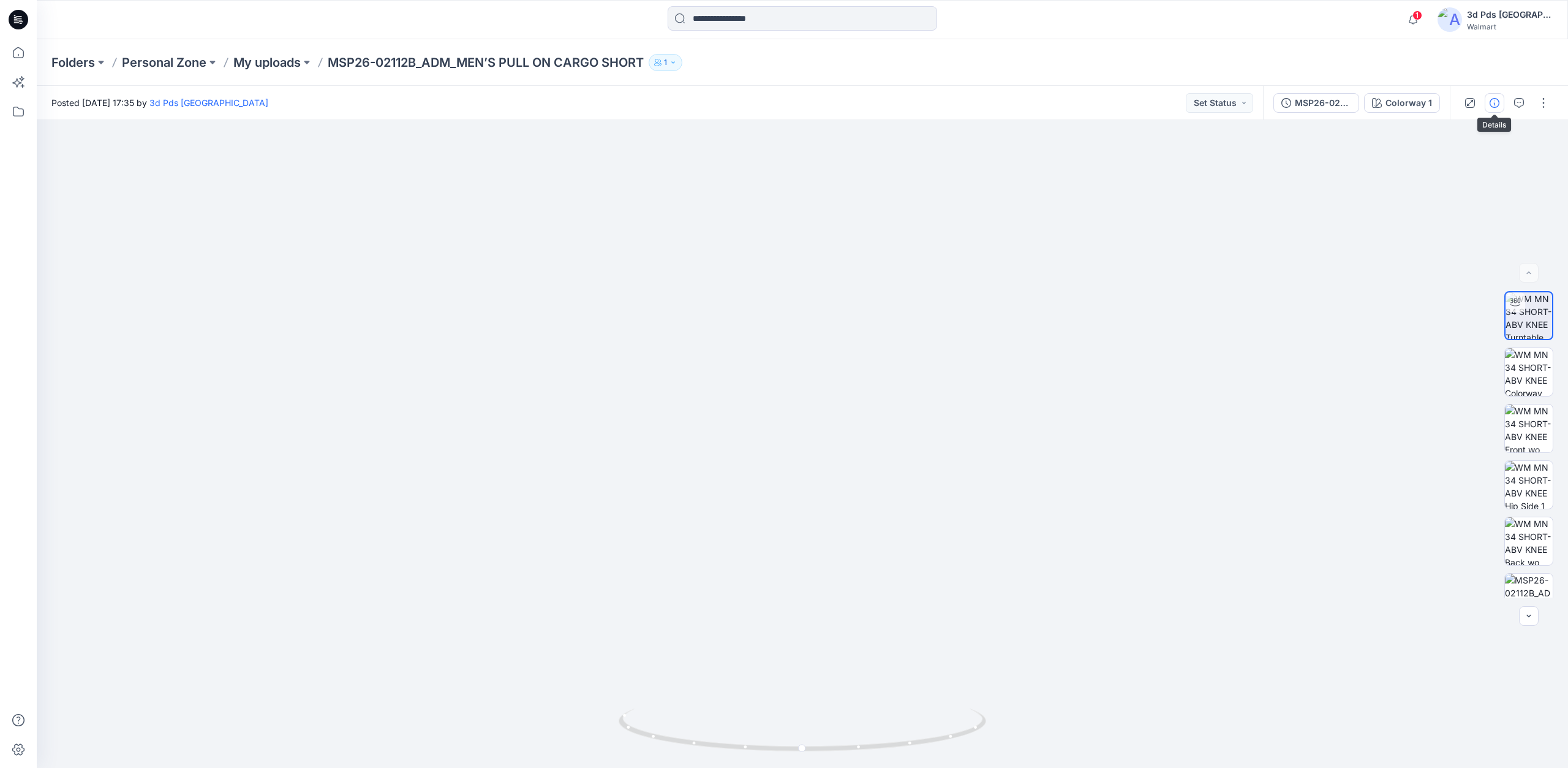
click at [1494, 106] on icon "button" at bounding box center [1495, 103] width 10 height 10
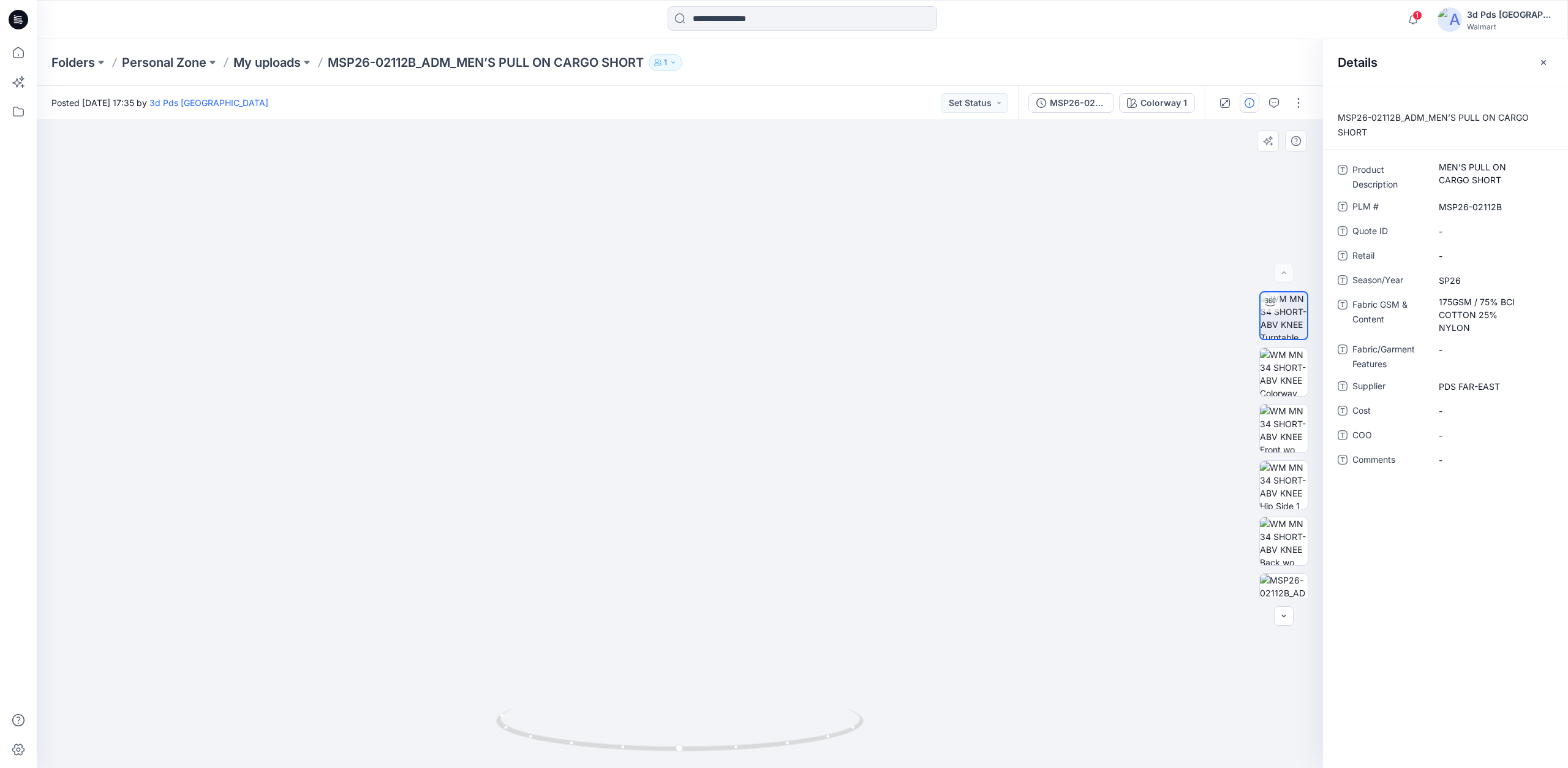
click at [1205, 396] on div at bounding box center [680, 444] width 1287 height 648
click at [1422, 15] on span "1" at bounding box center [1418, 15] width 10 height 10
click at [1357, 18] on div "Notifications Your style MSP26-02112B_ADM_MEN’S PULL ON CARGO SHORT has been up…" at bounding box center [803, 20] width 1531 height 27
click at [1544, 62] on icon "button" at bounding box center [1544, 62] width 5 height 5
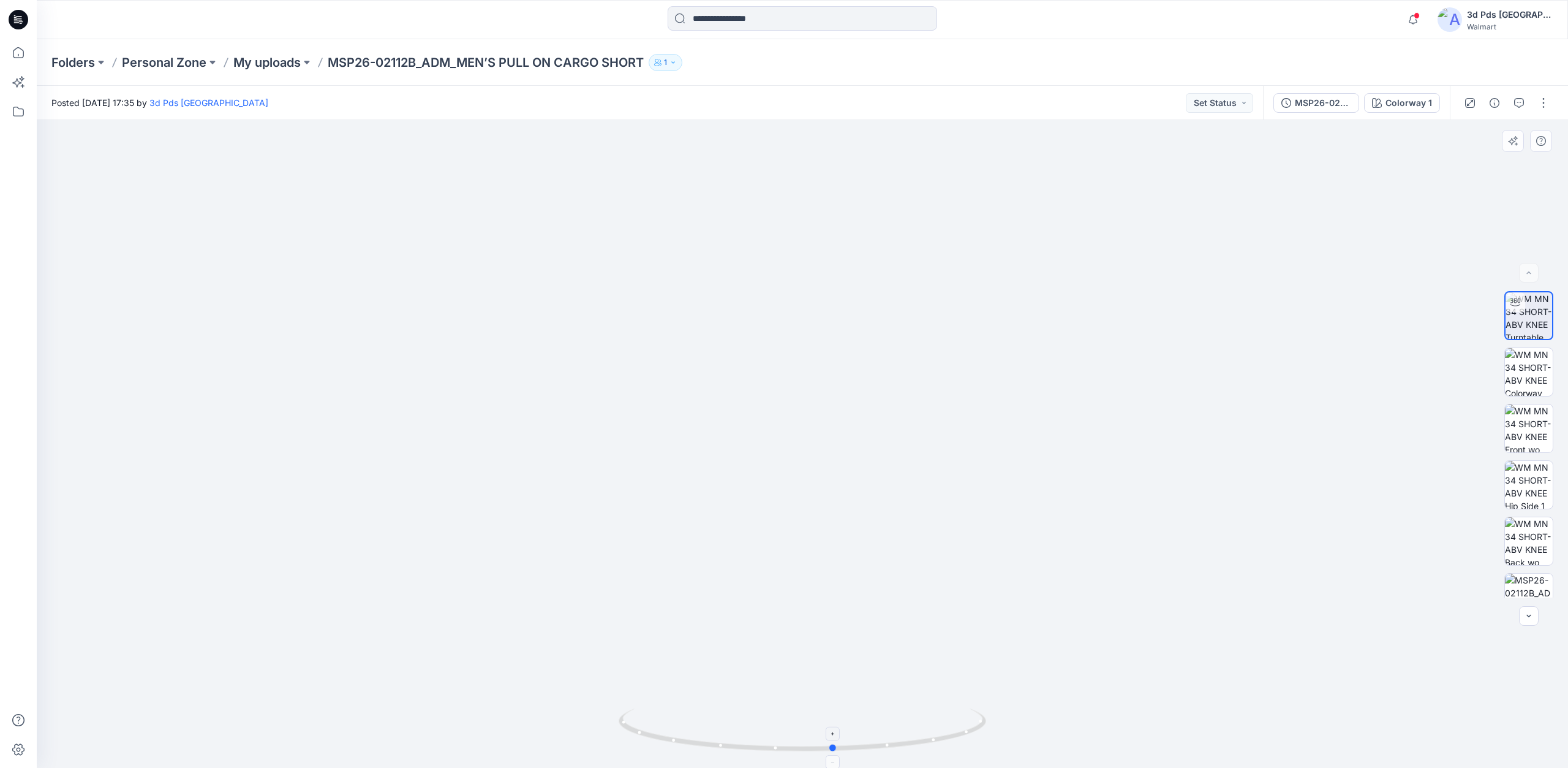
drag, startPoint x: 805, startPoint y: 750, endPoint x: 837, endPoint y: 739, distance: 33.8
click at [837, 739] on icon at bounding box center [804, 732] width 371 height 46
drag, startPoint x: 836, startPoint y: 753, endPoint x: 814, endPoint y: 764, distance: 24.6
click at [814, 755] on icon at bounding box center [804, 732] width 371 height 46
